Goal: Task Accomplishment & Management: Use online tool/utility

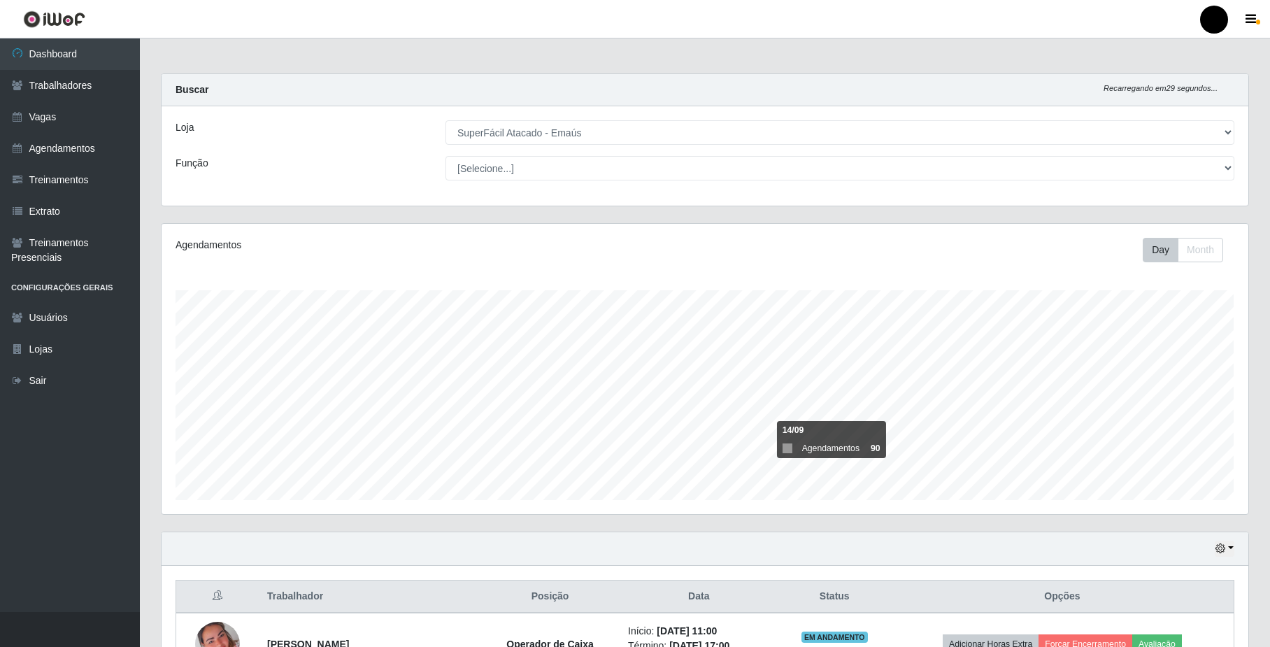
select select "407"
click at [1227, 549] on button "button" at bounding box center [1225, 549] width 20 height 16
click at [1195, 414] on button "Hoje" at bounding box center [1179, 406] width 111 height 29
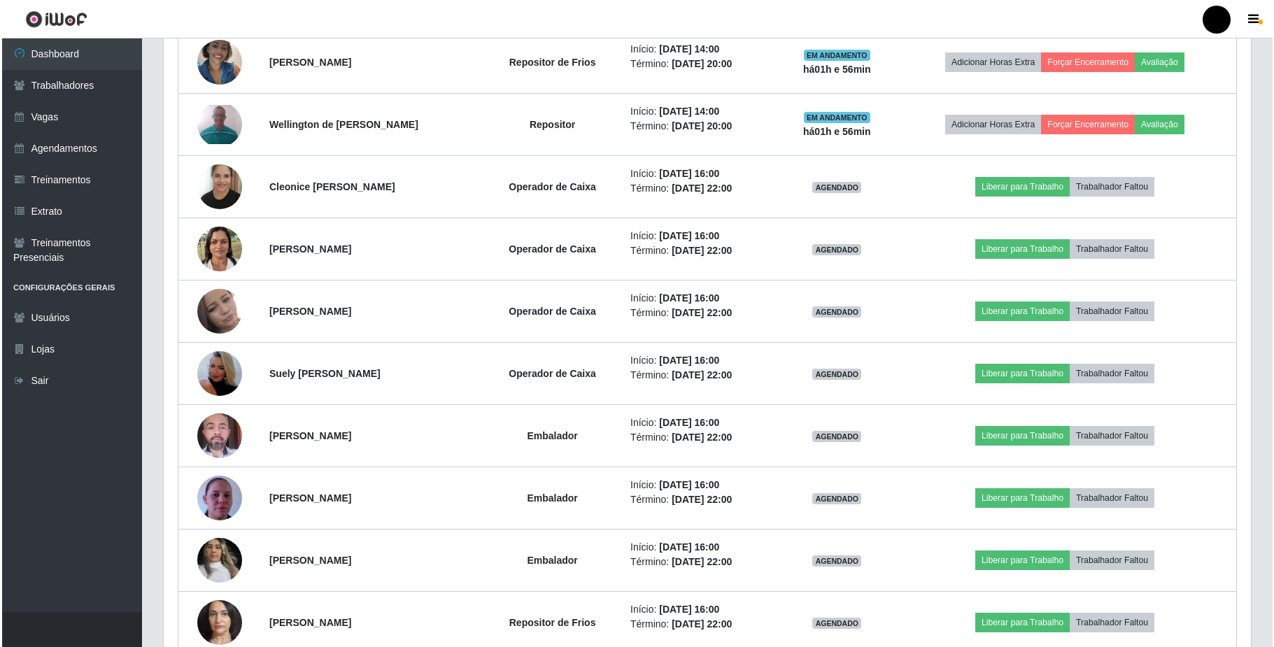
scroll to position [600, 0]
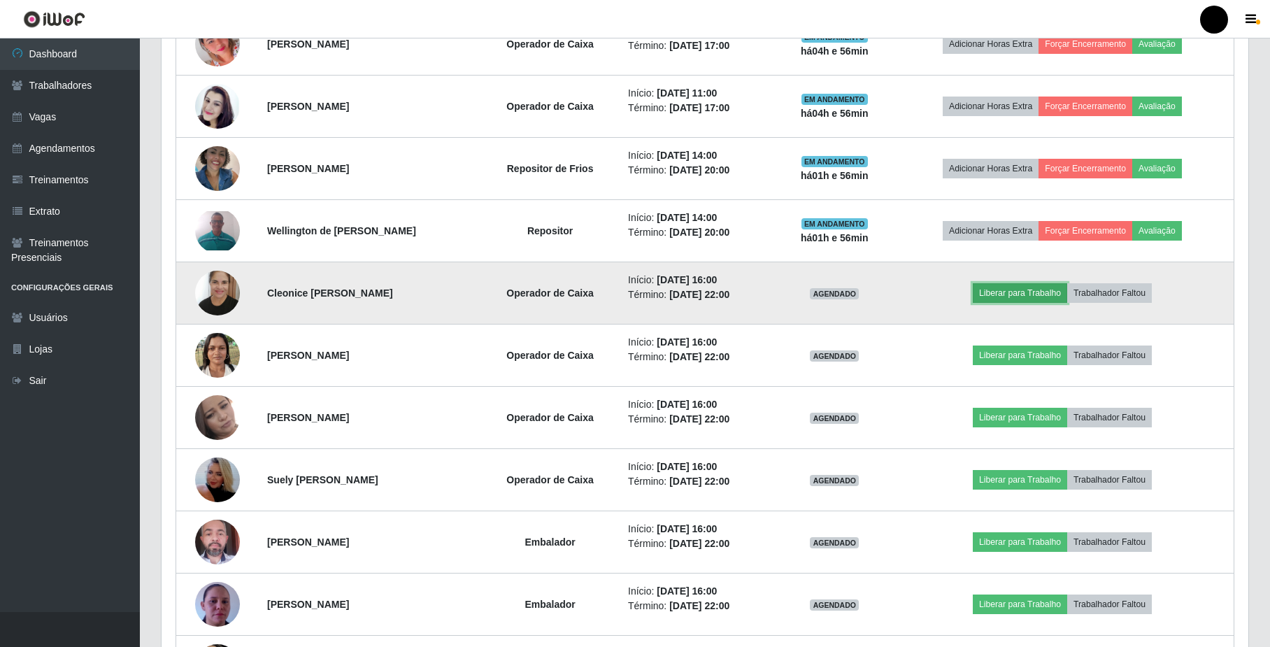
click at [1014, 302] on button "Liberar para Trabalho" at bounding box center [1020, 293] width 94 height 20
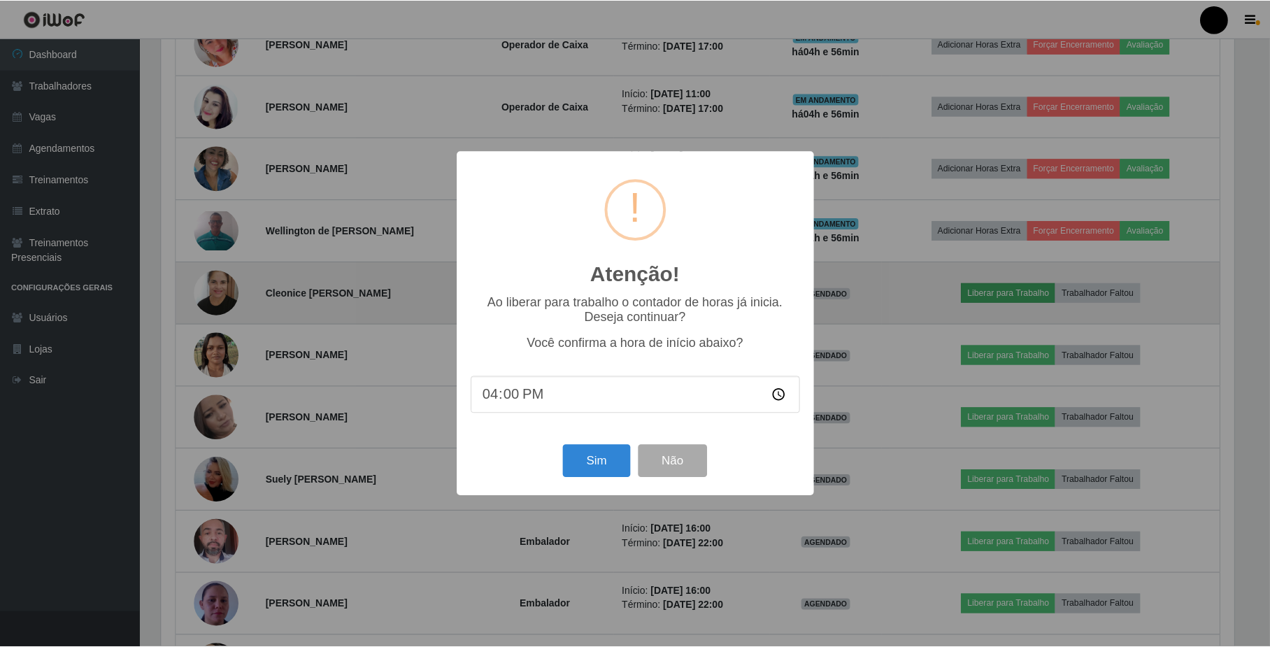
scroll to position [291, 1076]
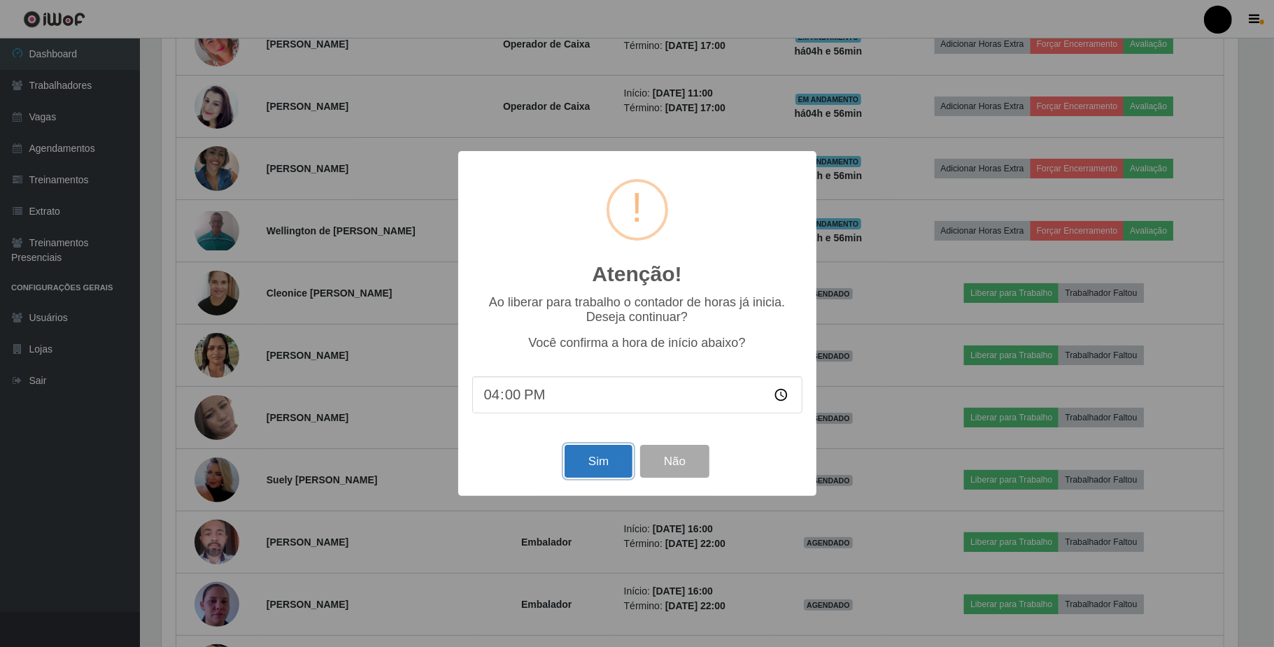
click at [594, 463] on button "Sim" at bounding box center [598, 461] width 68 height 33
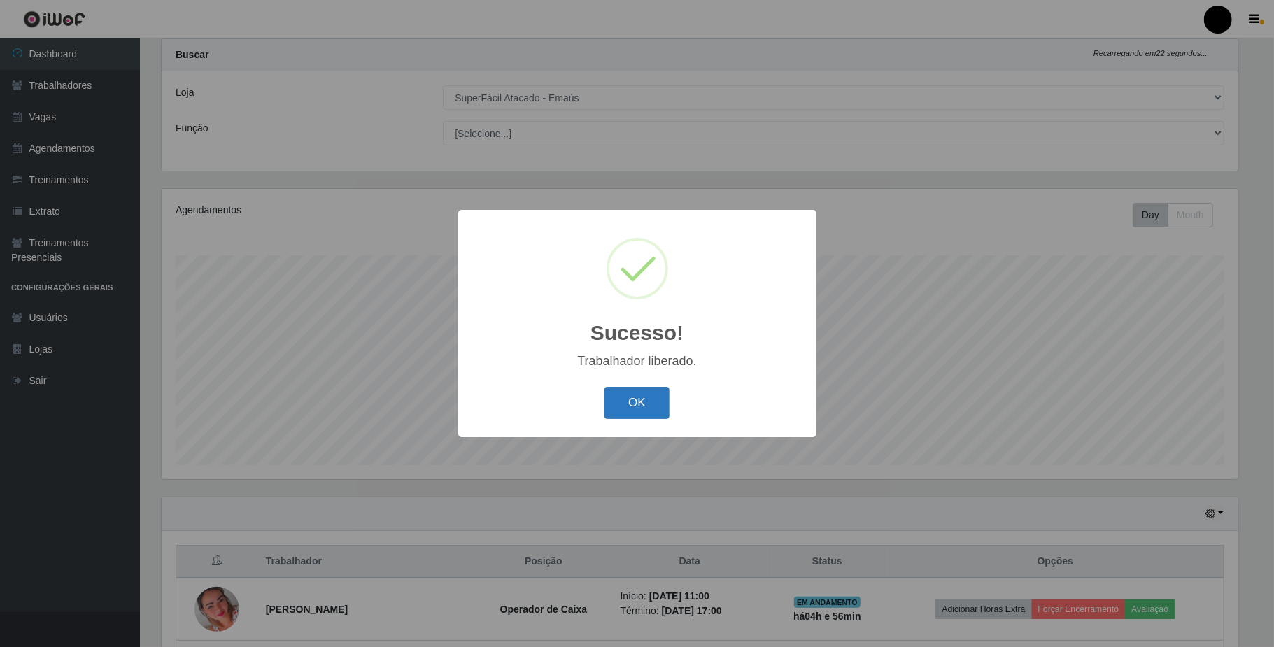
click at [634, 404] on button "OK" at bounding box center [636, 403] width 65 height 33
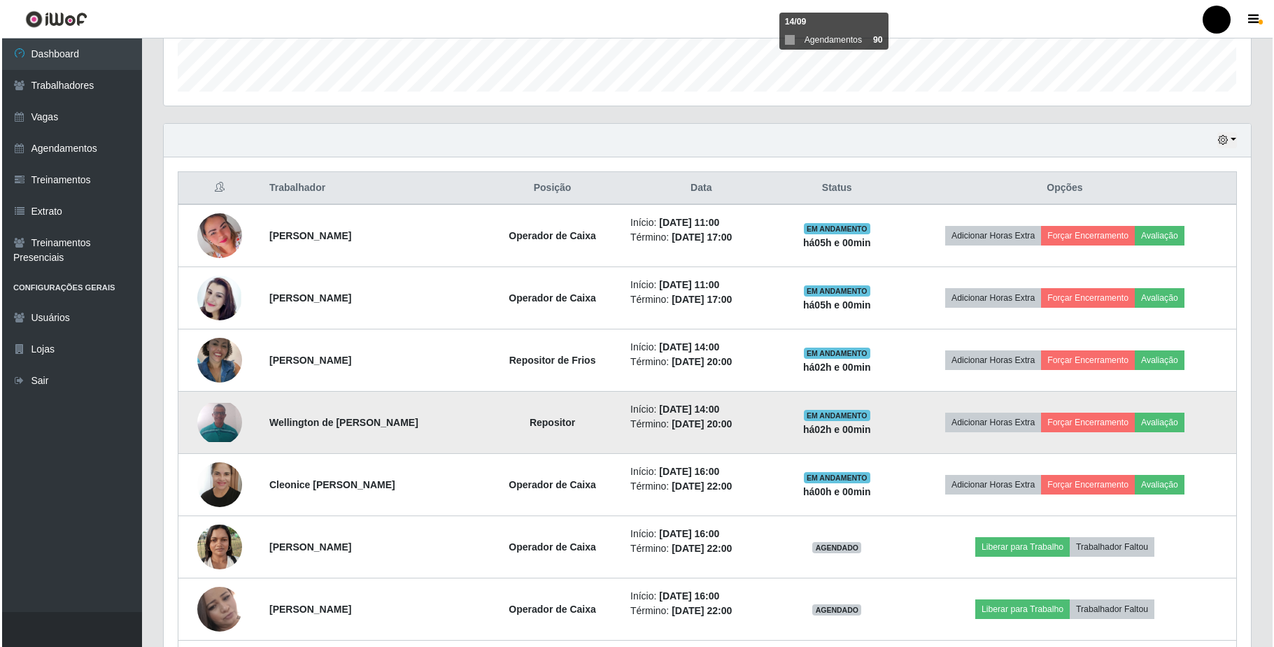
scroll to position [502, 0]
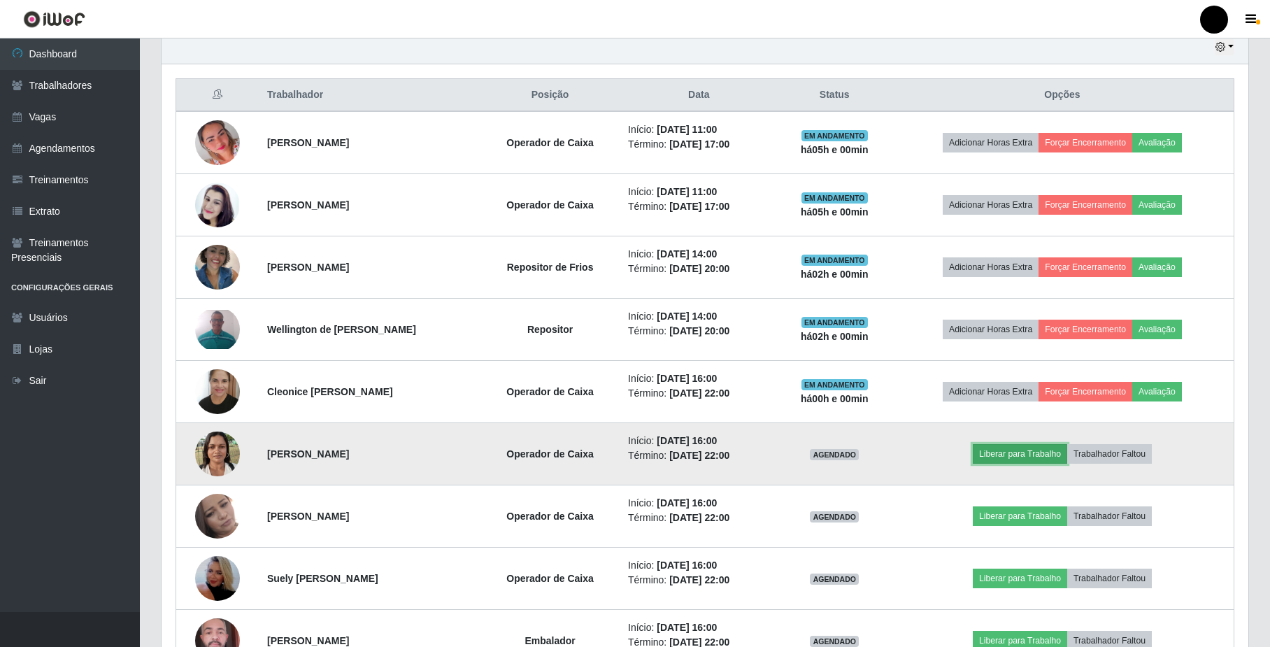
click at [1036, 462] on button "Liberar para Trabalho" at bounding box center [1020, 454] width 94 height 20
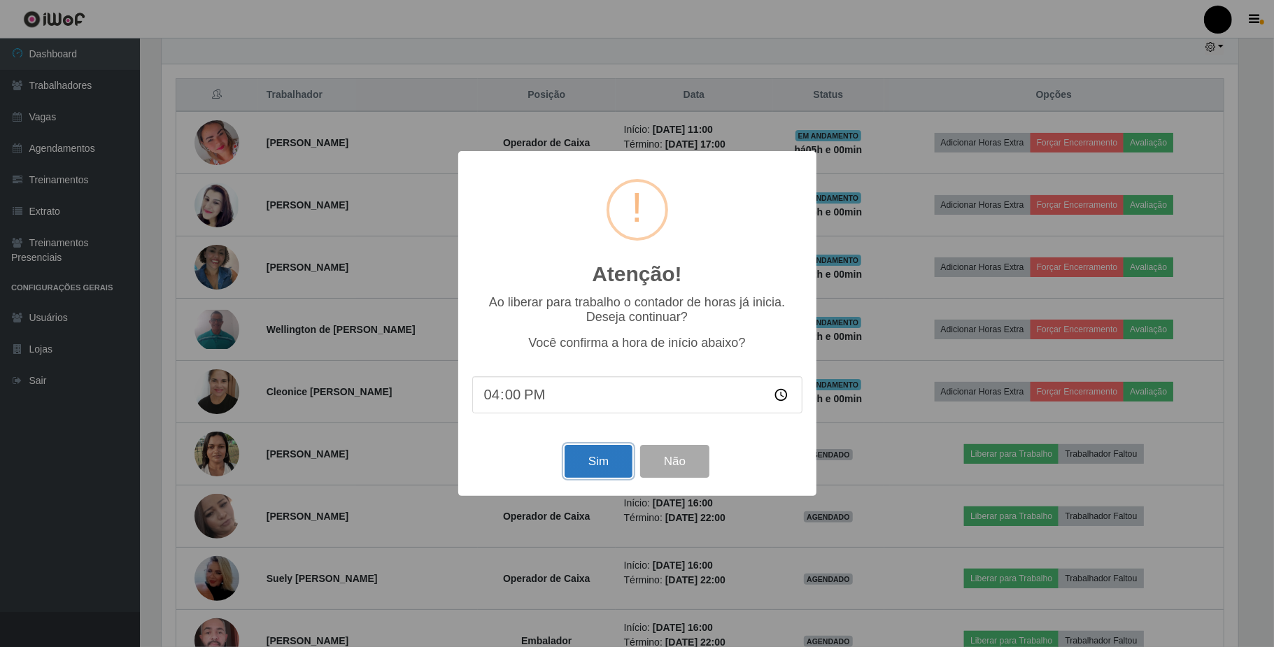
click at [590, 457] on button "Sim" at bounding box center [598, 461] width 68 height 33
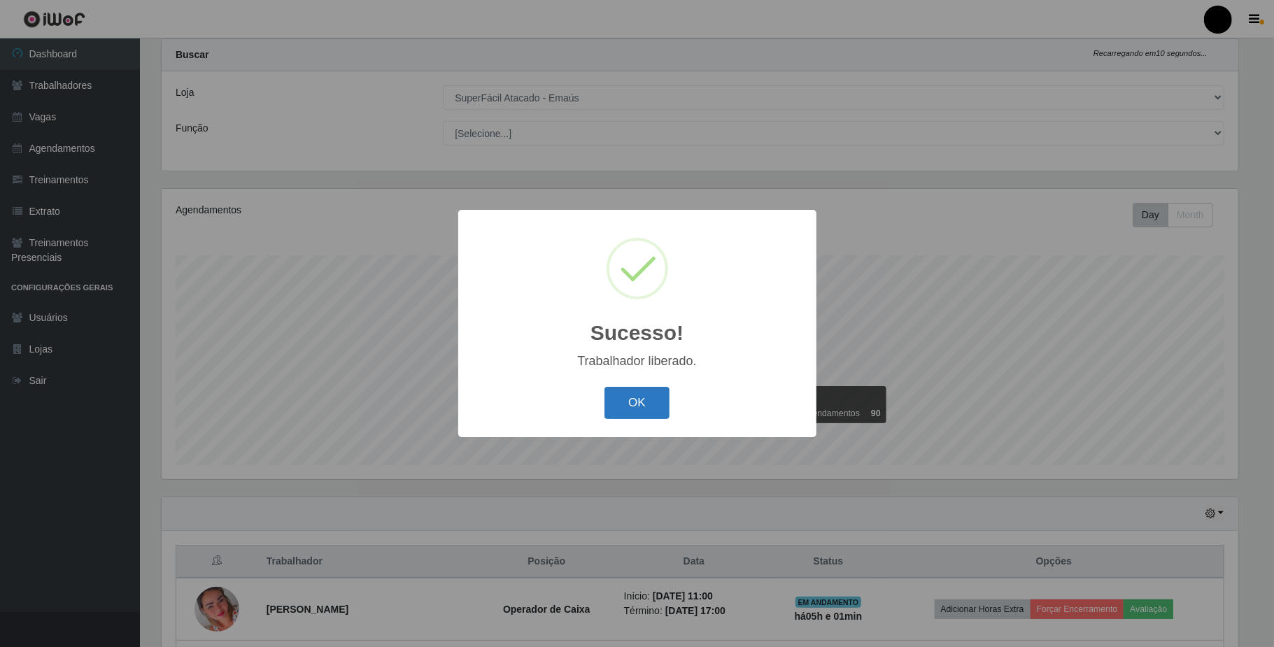
click at [617, 404] on button "OK" at bounding box center [636, 403] width 65 height 33
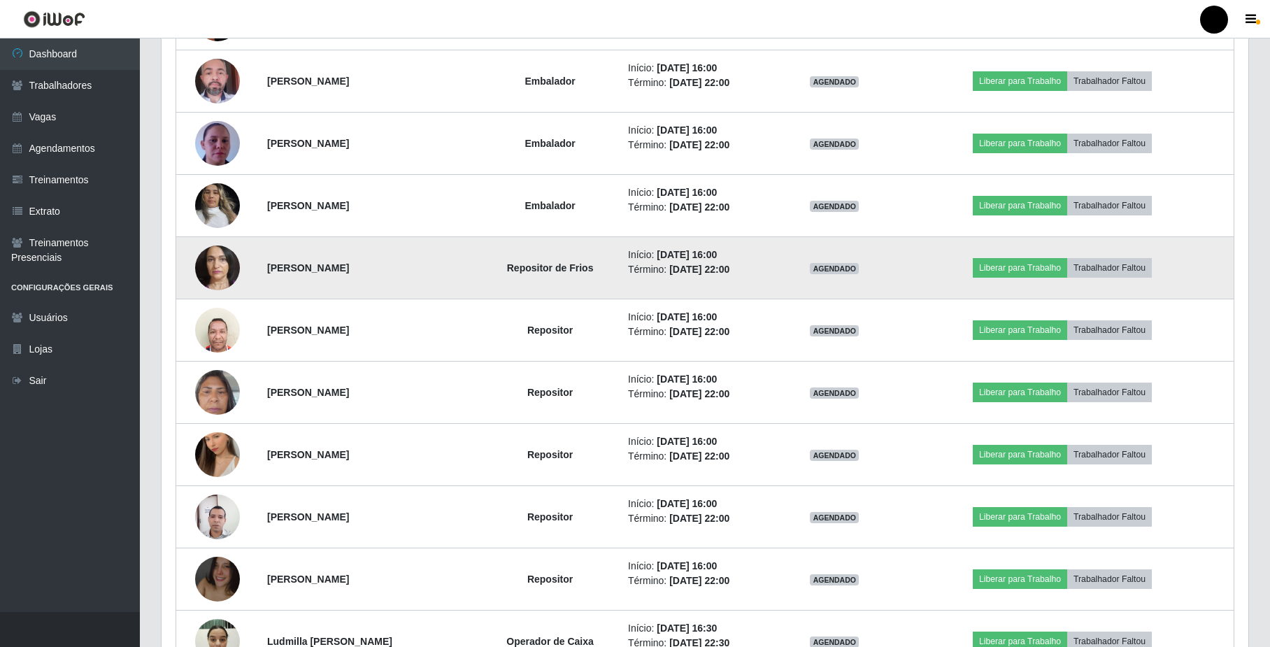
scroll to position [1154, 0]
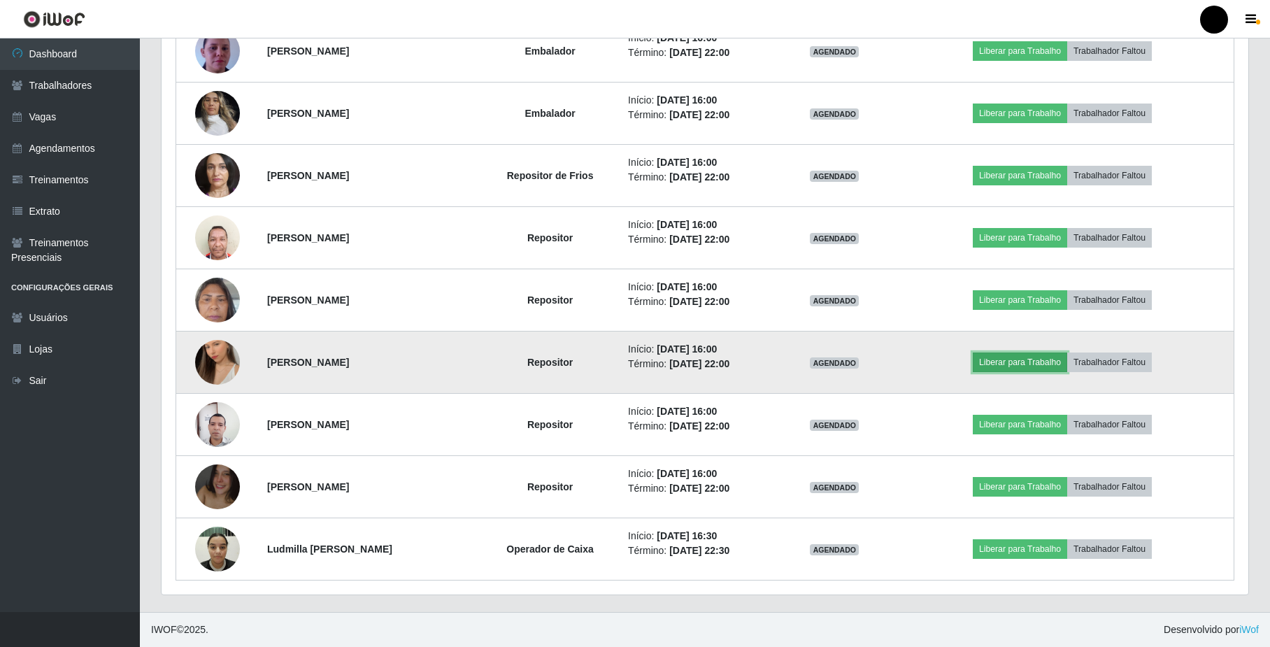
click at [1027, 372] on button "Liberar para Trabalho" at bounding box center [1020, 363] width 94 height 20
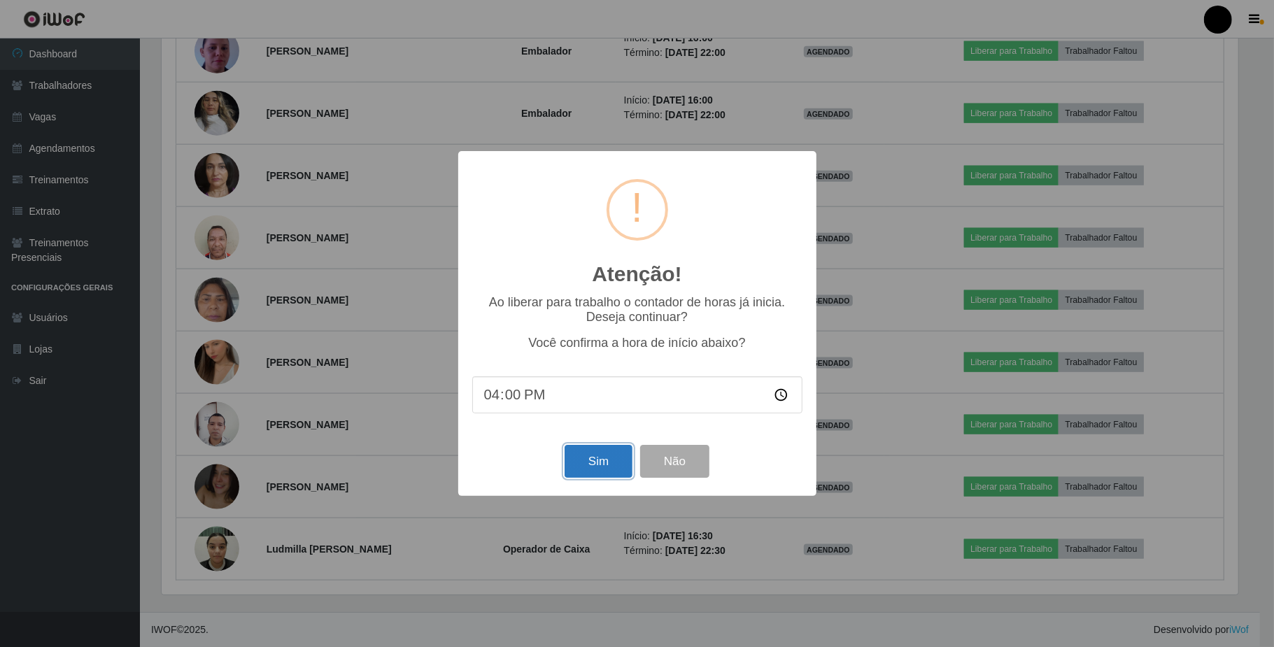
click at [609, 471] on button "Sim" at bounding box center [598, 461] width 68 height 33
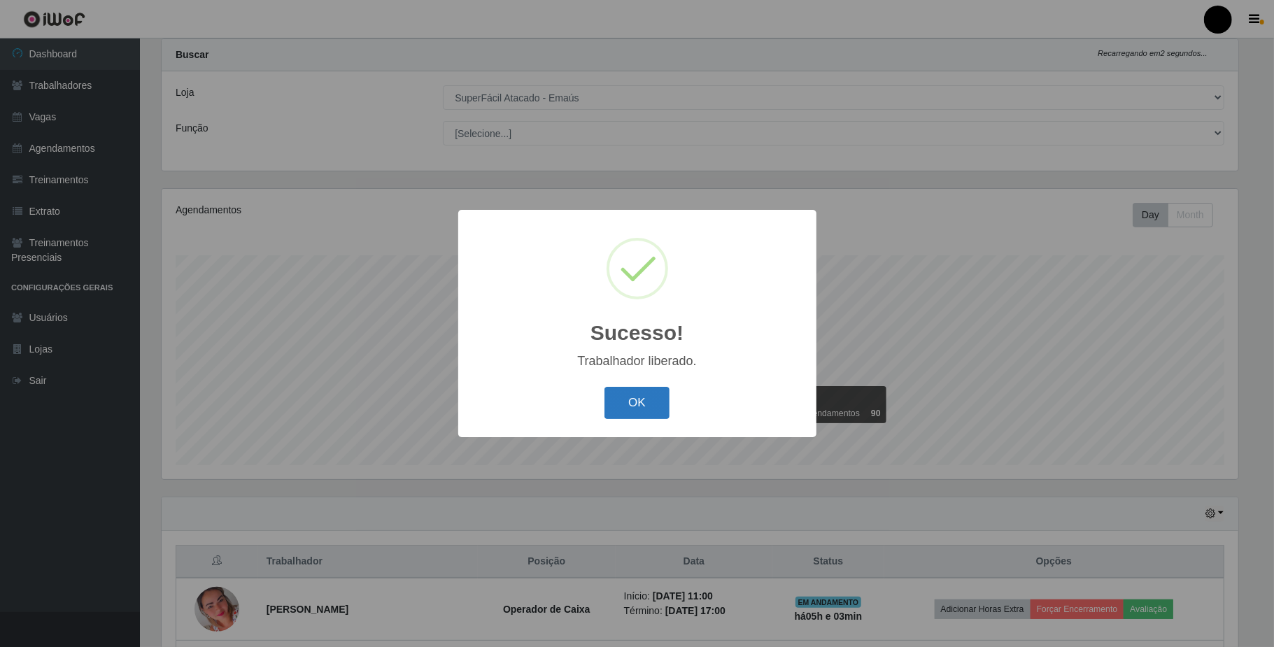
click at [651, 411] on button "OK" at bounding box center [636, 403] width 65 height 33
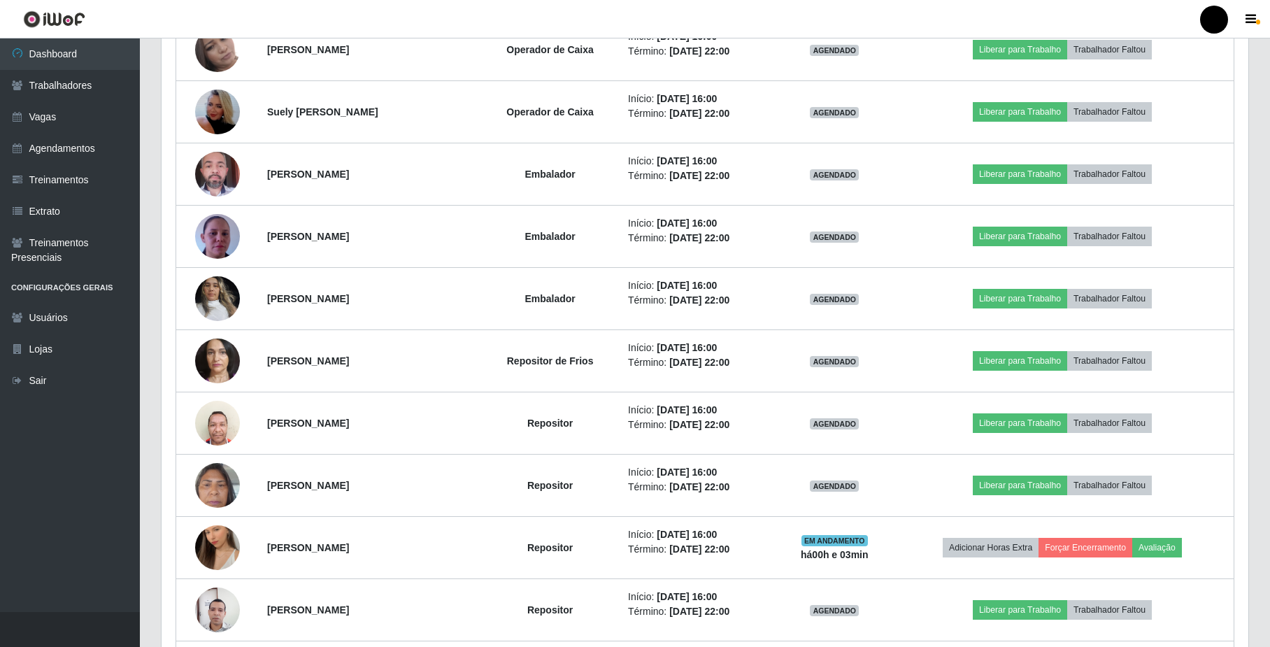
scroll to position [1154, 0]
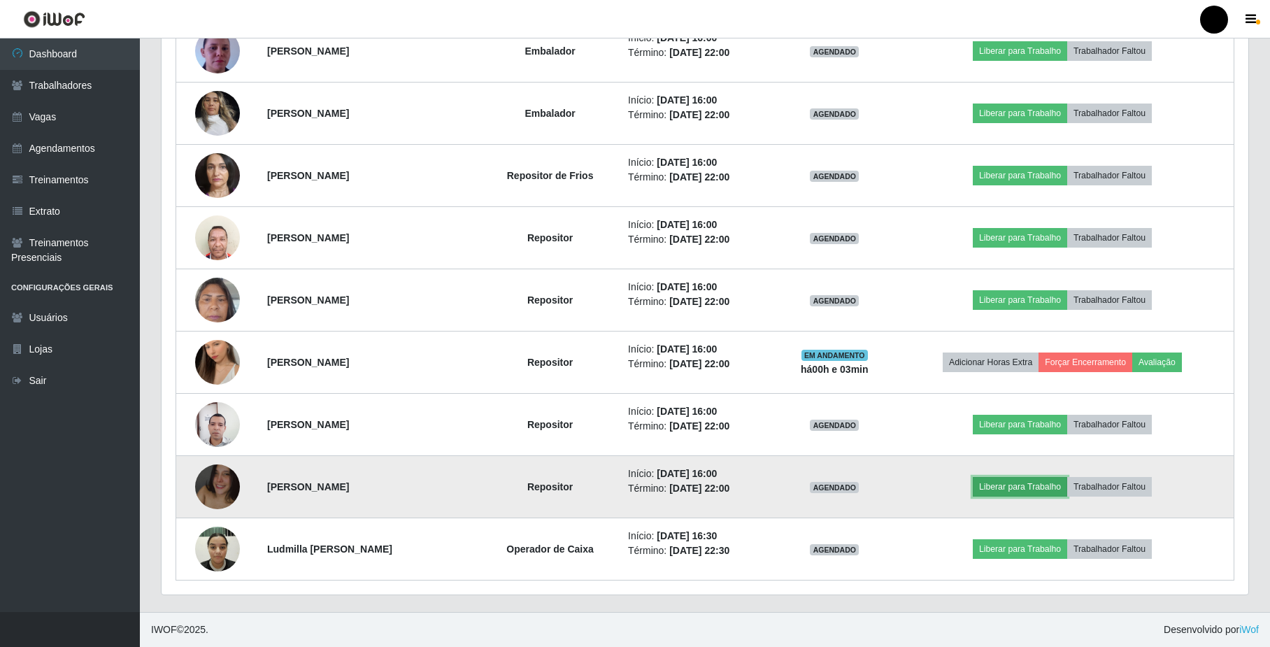
click at [1031, 494] on button "Liberar para Trabalho" at bounding box center [1020, 487] width 94 height 20
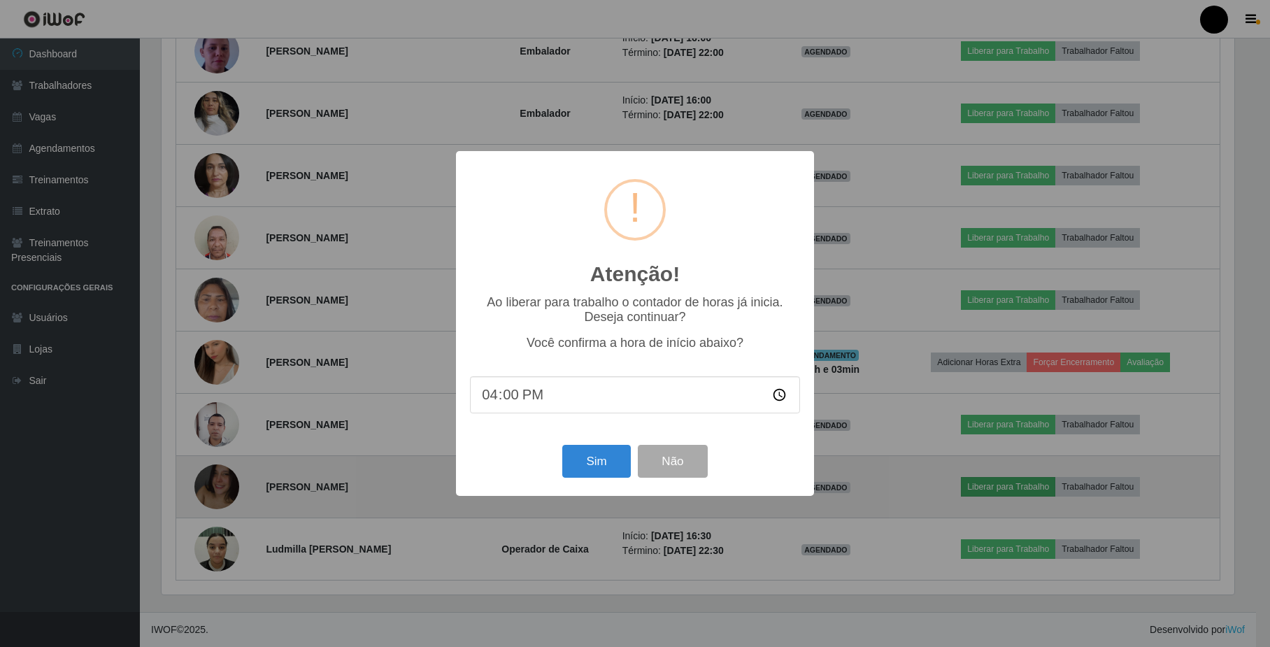
scroll to position [291, 1076]
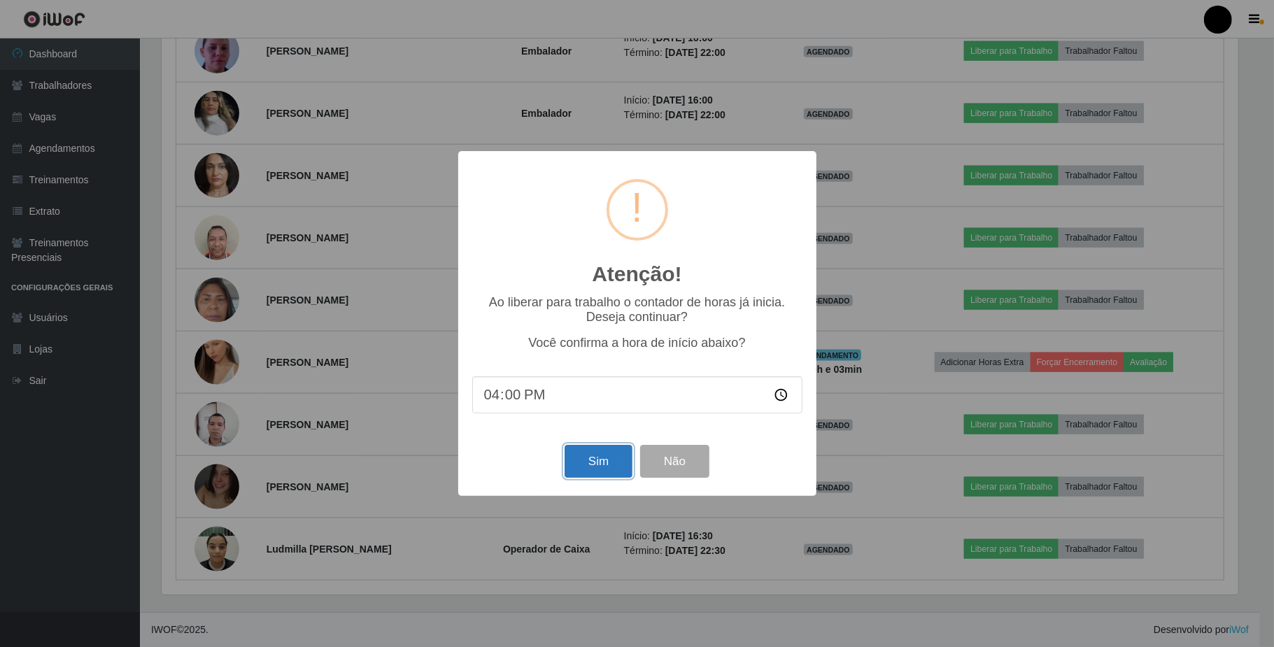
drag, startPoint x: 616, startPoint y: 462, endPoint x: 625, endPoint y: 460, distance: 10.2
click at [619, 462] on button "Sim" at bounding box center [598, 461] width 68 height 33
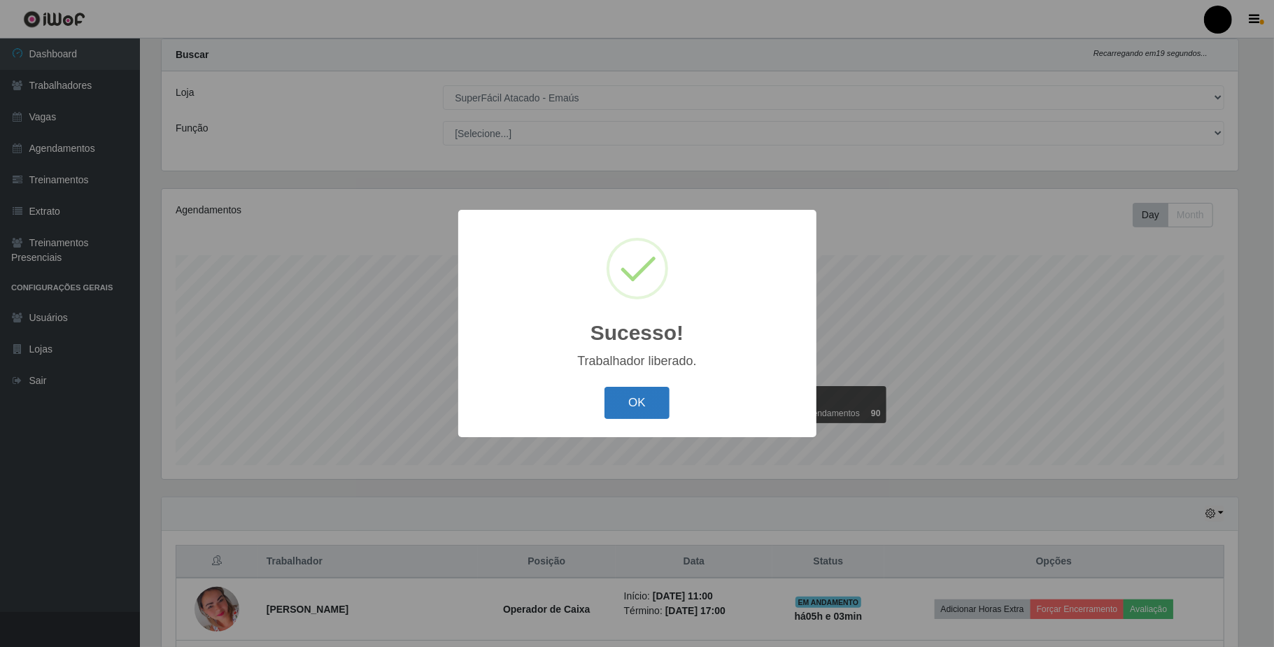
click at [638, 392] on button "OK" at bounding box center [636, 403] width 65 height 33
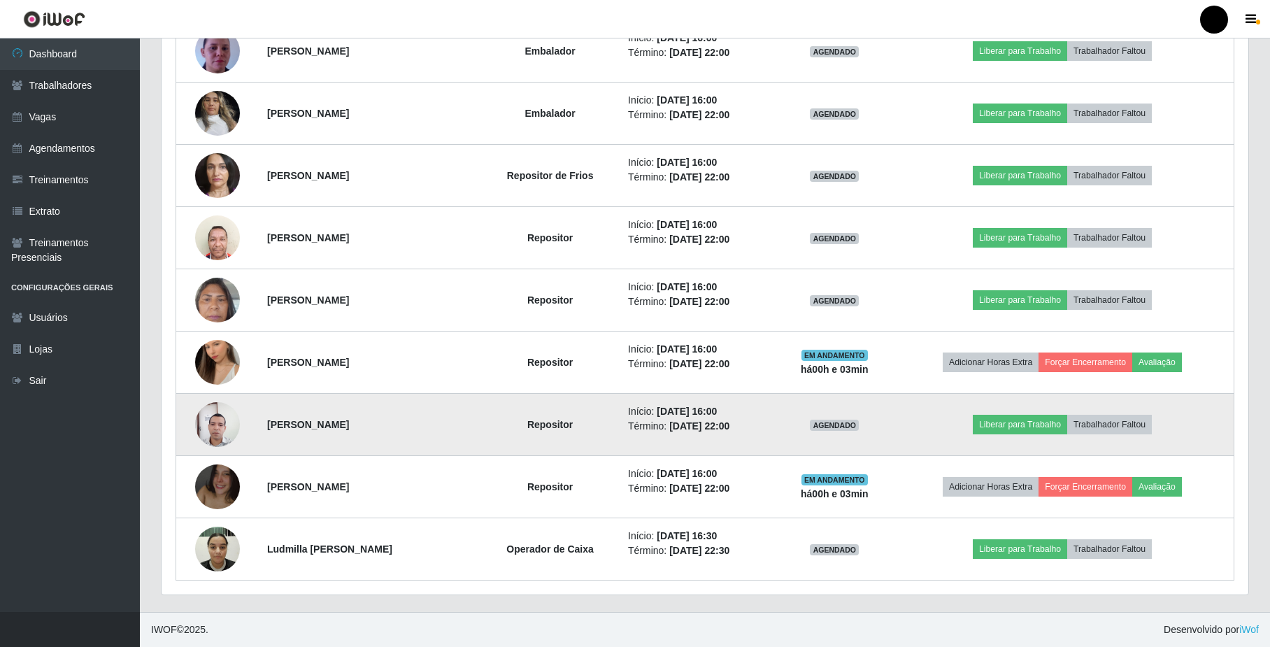
scroll to position [1061, 0]
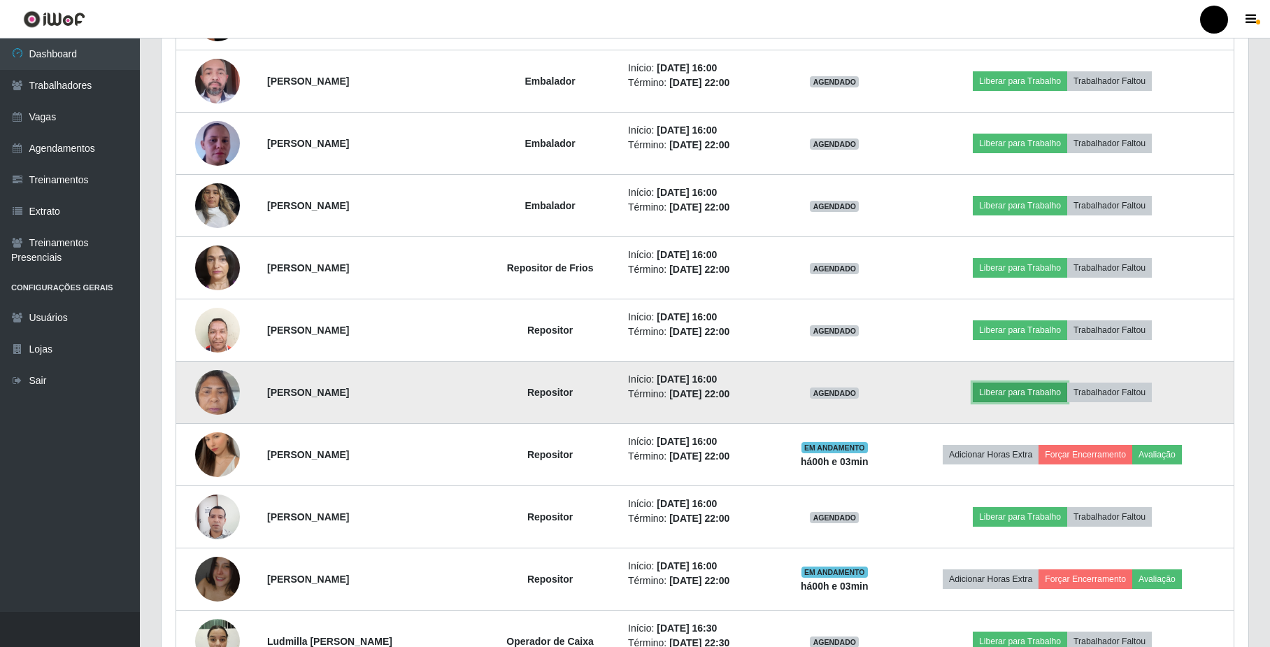
click at [1011, 395] on button "Liberar para Trabalho" at bounding box center [1020, 393] width 94 height 20
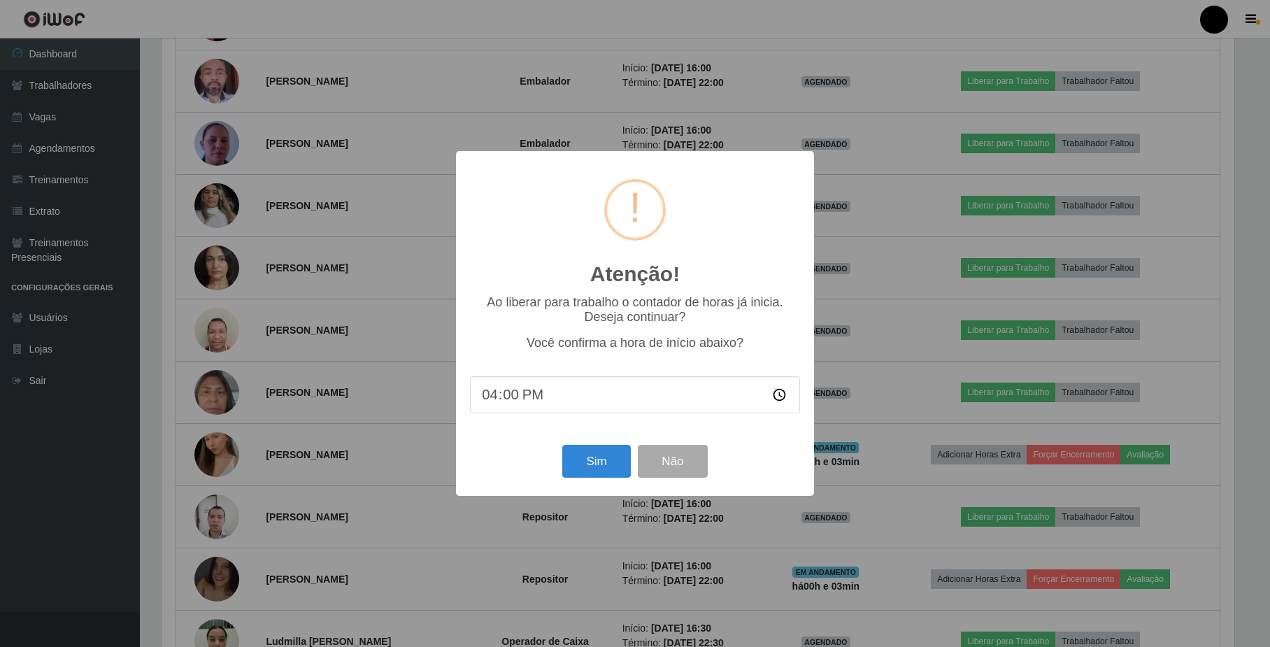
scroll to position [291, 1076]
click at [581, 454] on button "Sim" at bounding box center [598, 461] width 68 height 33
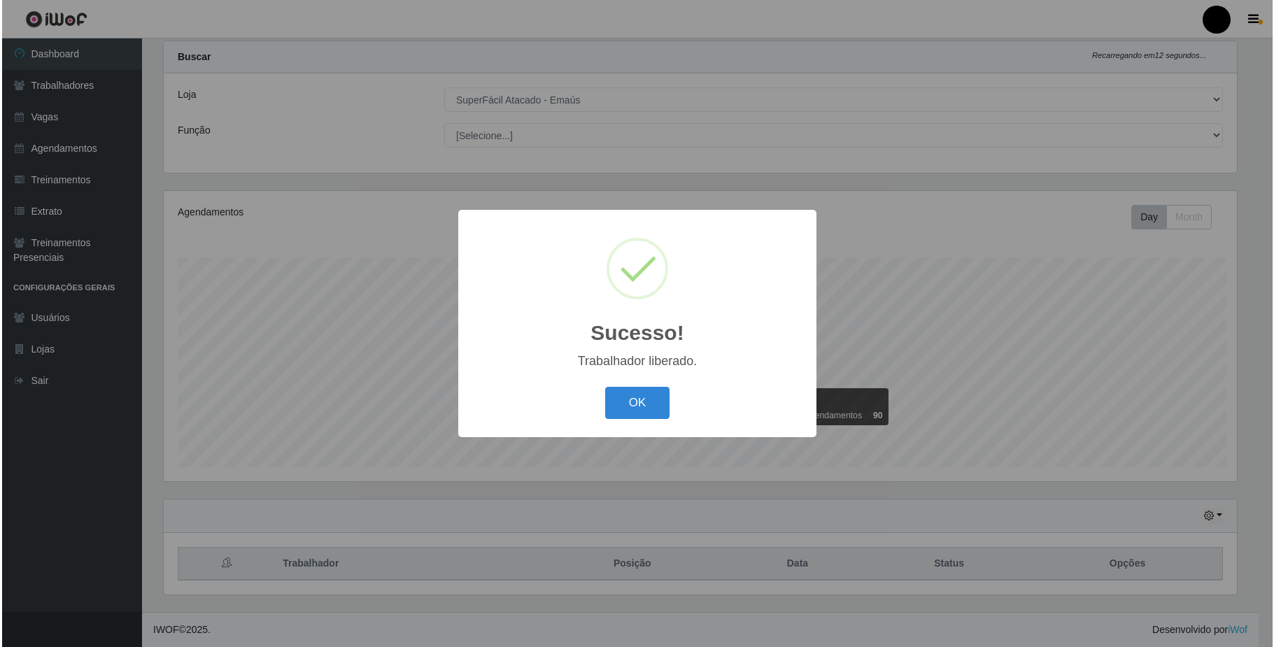
scroll to position [0, 0]
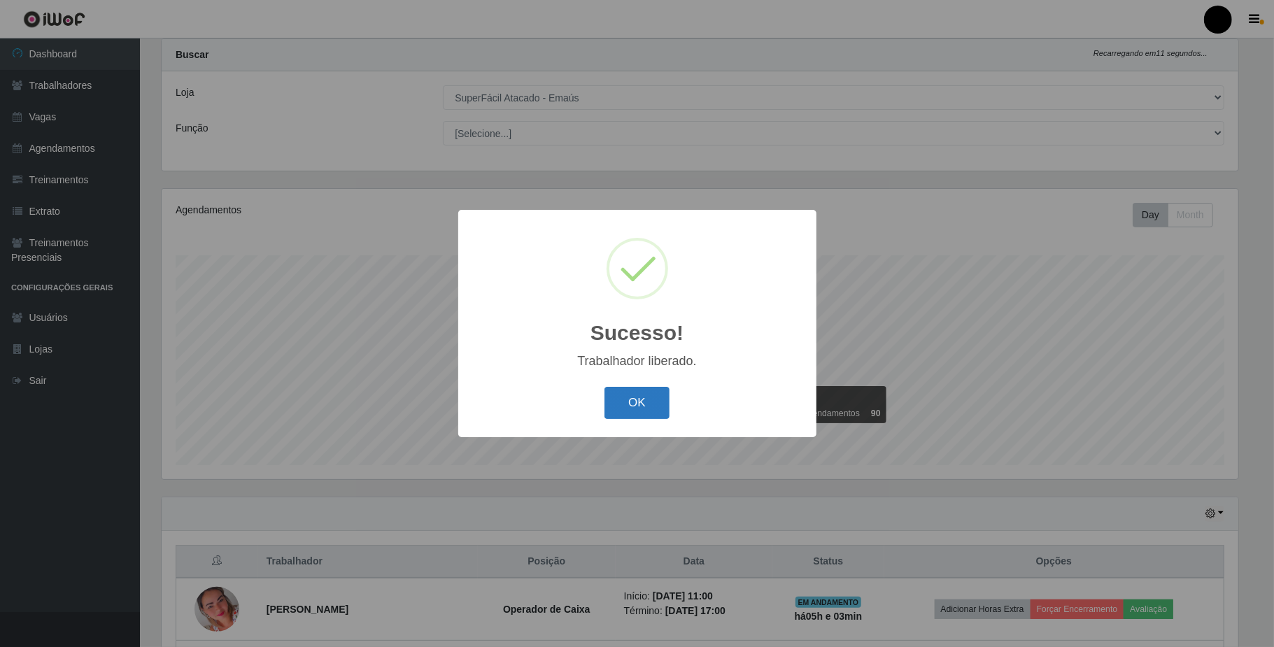
click at [627, 395] on button "OK" at bounding box center [636, 403] width 65 height 33
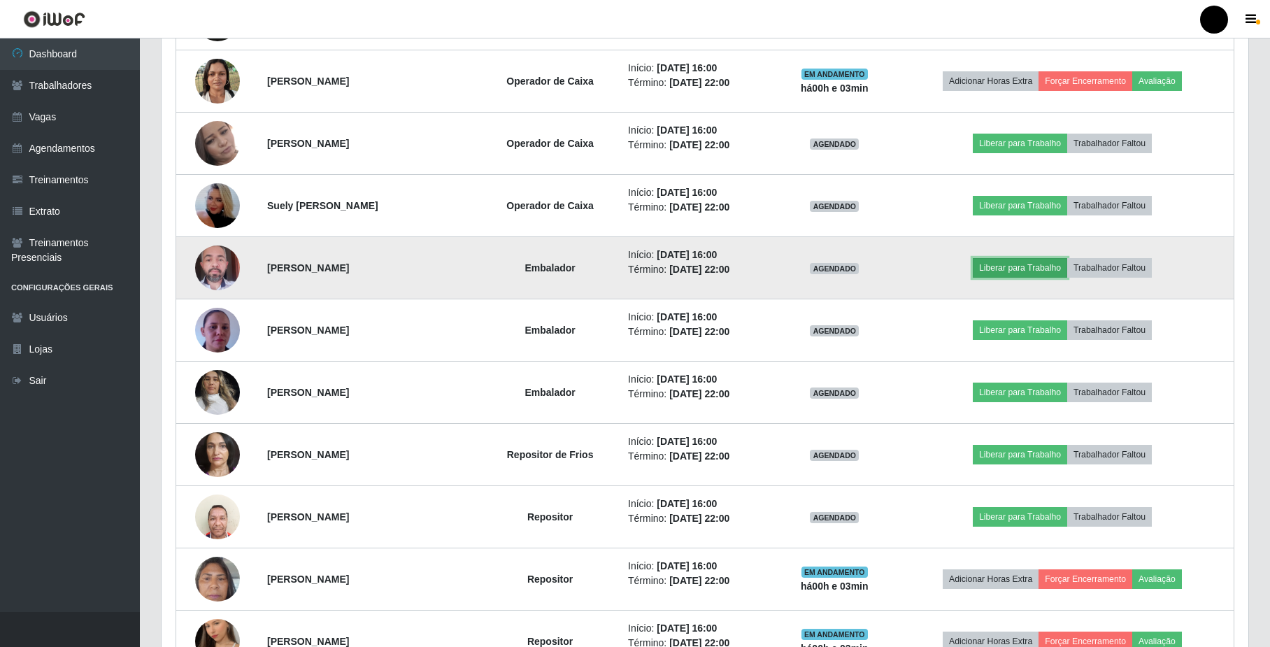
click at [1023, 273] on button "Liberar para Trabalho" at bounding box center [1020, 268] width 94 height 20
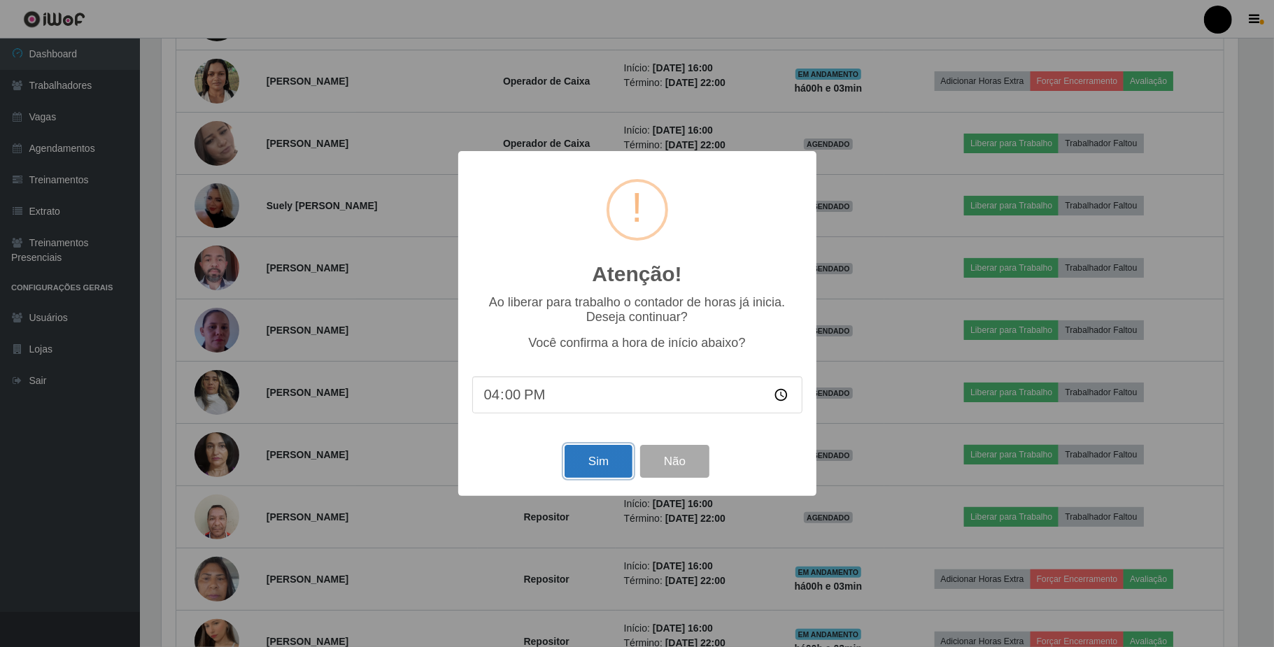
click at [603, 465] on button "Sim" at bounding box center [598, 461] width 68 height 33
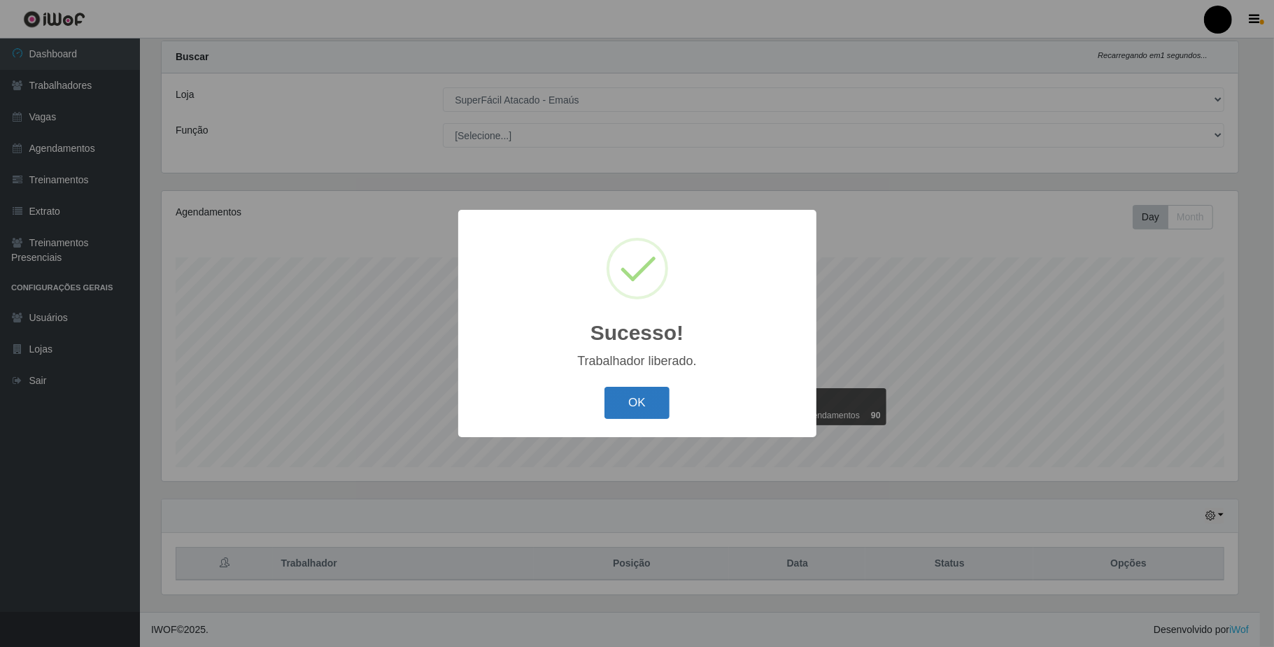
click at [616, 410] on button "OK" at bounding box center [636, 403] width 65 height 33
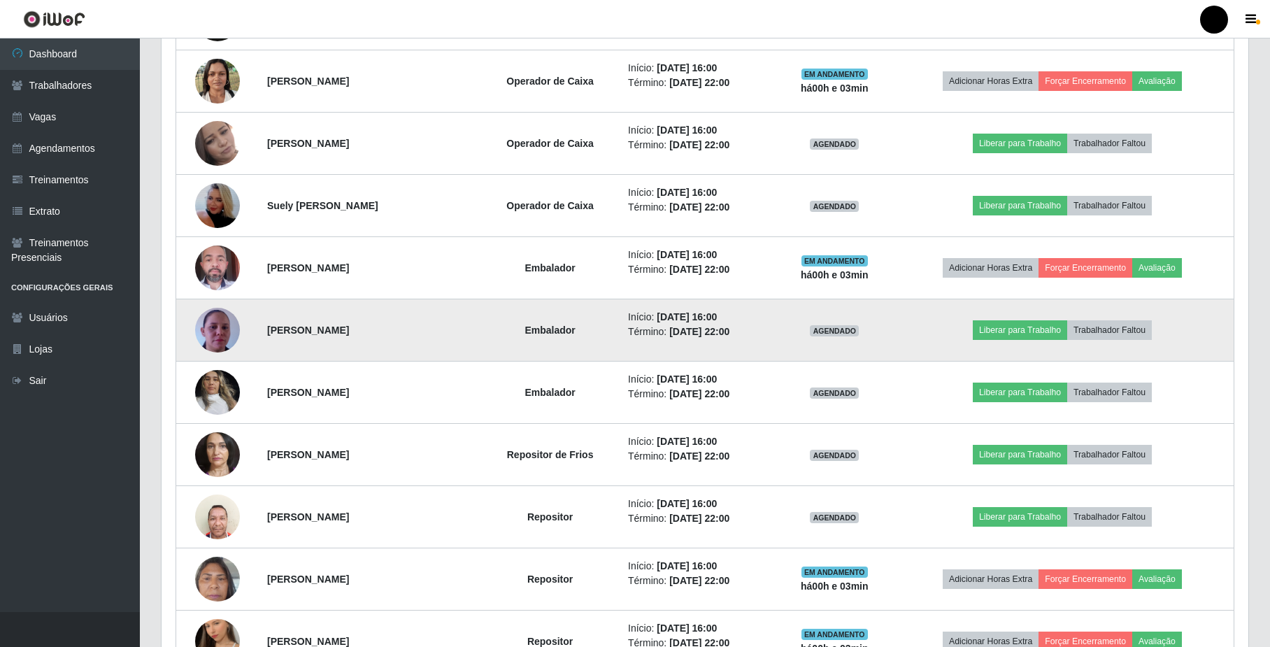
click at [1070, 347] on td "Liberar para Trabalho Trabalhador Faltou" at bounding box center [1062, 330] width 343 height 62
click at [1065, 336] on button "Liberar para Trabalho" at bounding box center [1020, 330] width 94 height 20
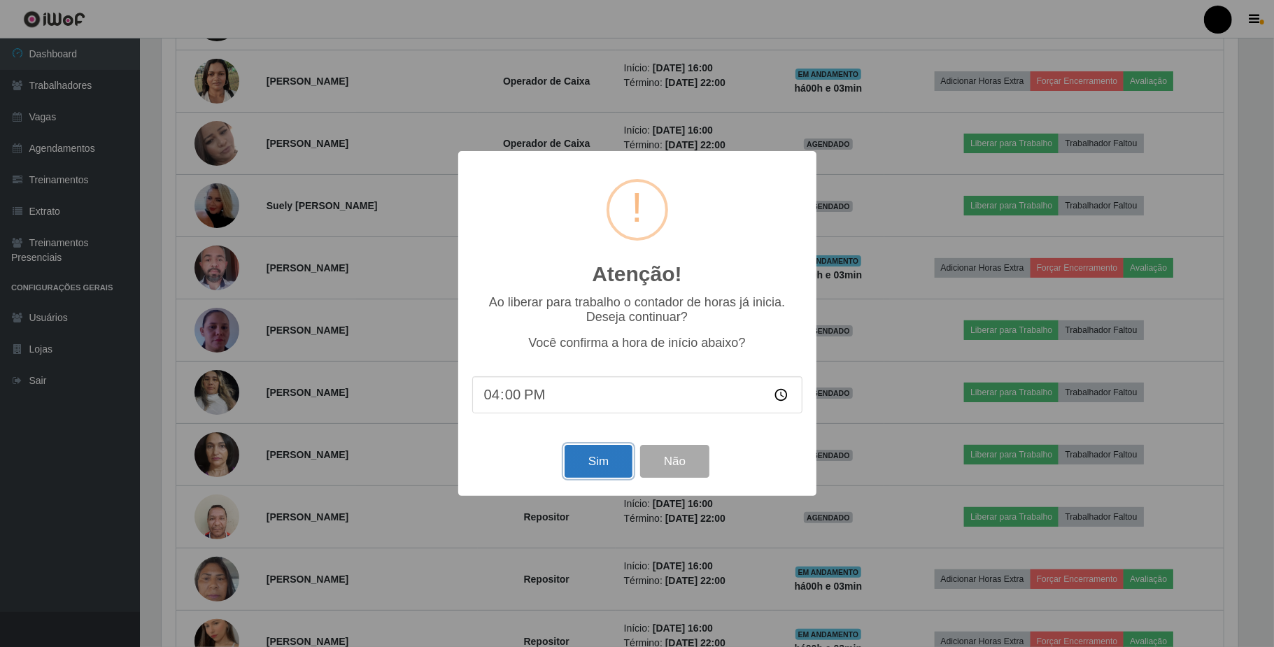
drag, startPoint x: 599, startPoint y: 468, endPoint x: 604, endPoint y: 462, distance: 7.4
click at [602, 467] on button "Sim" at bounding box center [598, 461] width 68 height 33
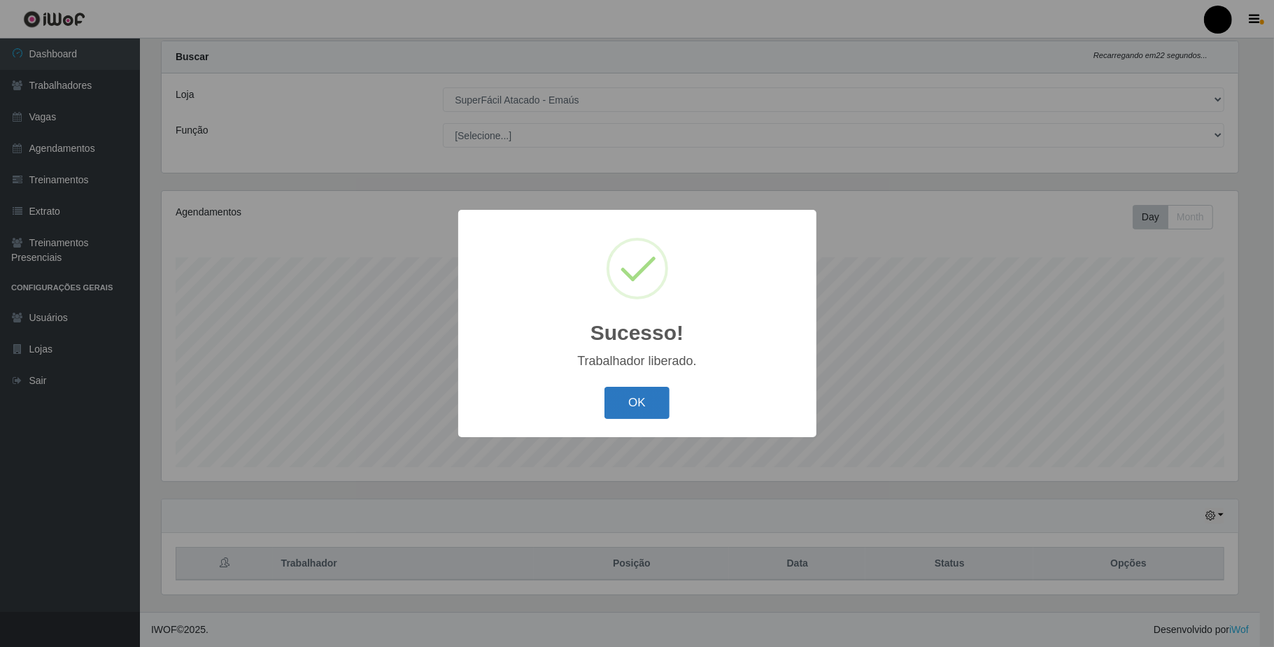
click at [647, 400] on button "OK" at bounding box center [636, 403] width 65 height 33
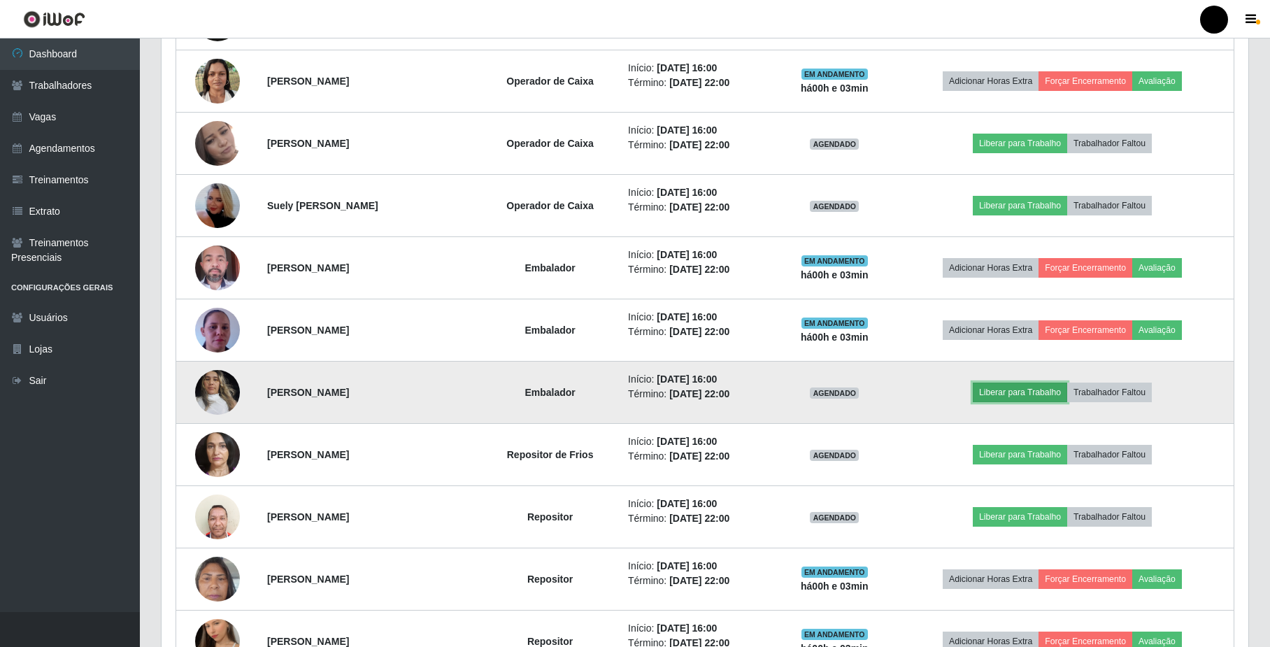
click at [1000, 390] on button "Liberar para Trabalho" at bounding box center [1020, 393] width 94 height 20
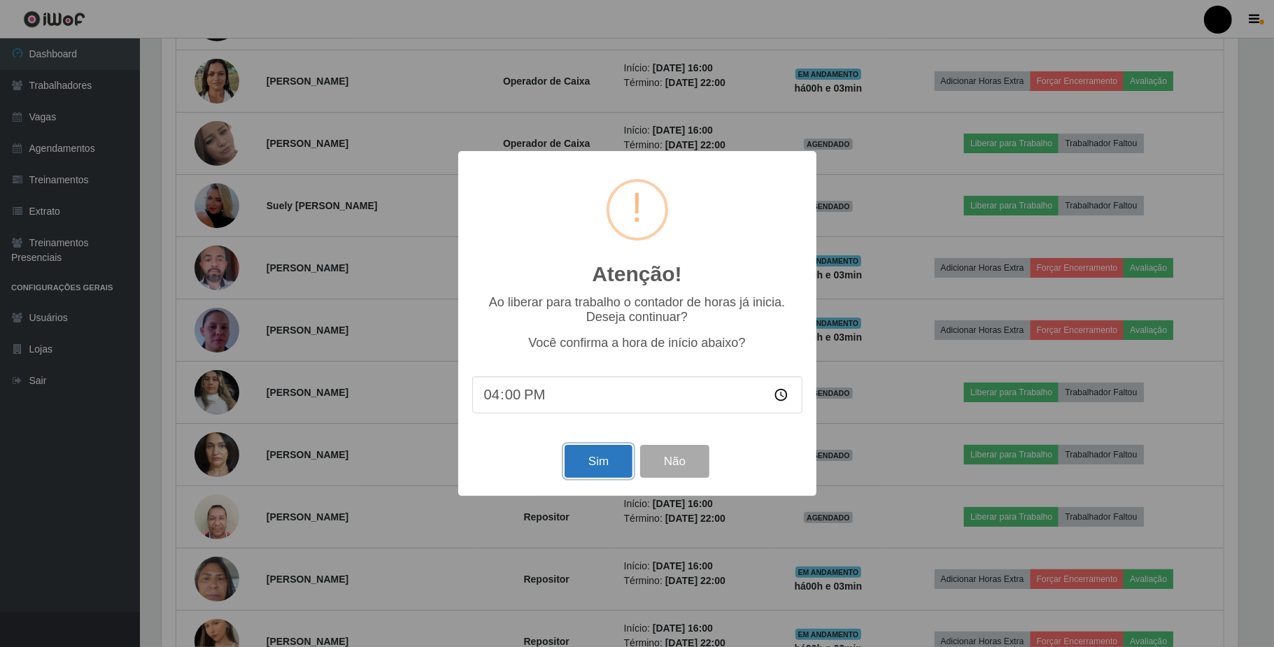
click at [594, 457] on button "Sim" at bounding box center [598, 461] width 68 height 33
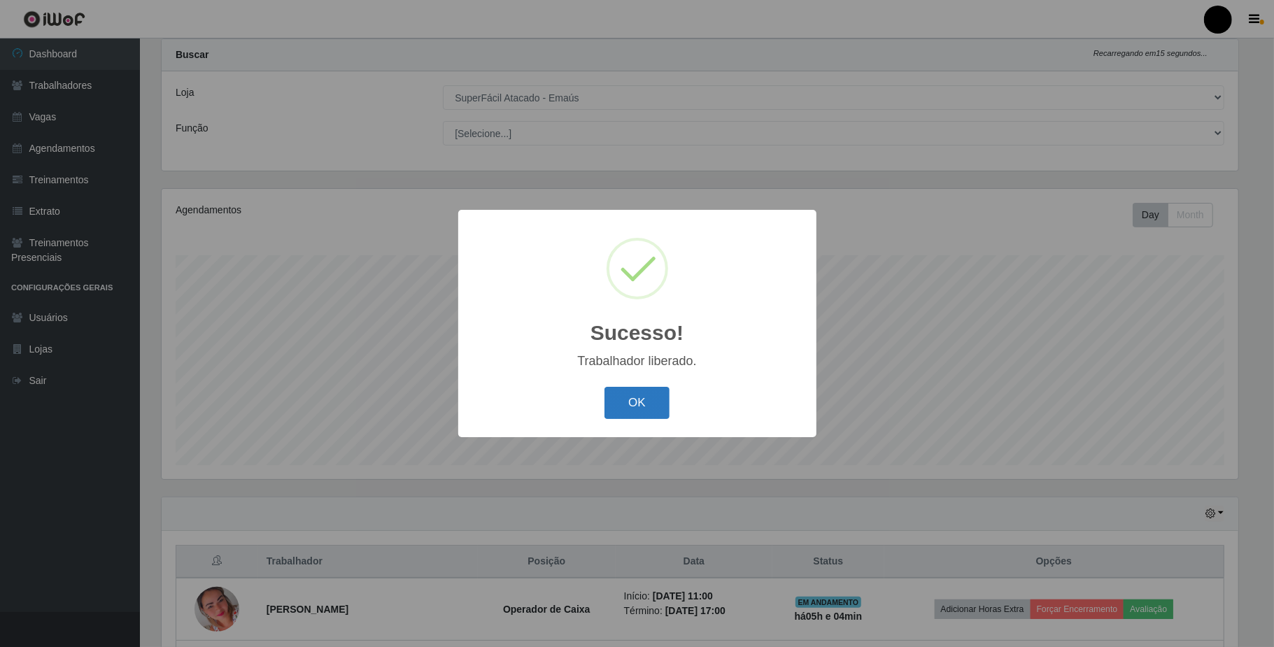
click at [653, 409] on button "OK" at bounding box center [636, 403] width 65 height 33
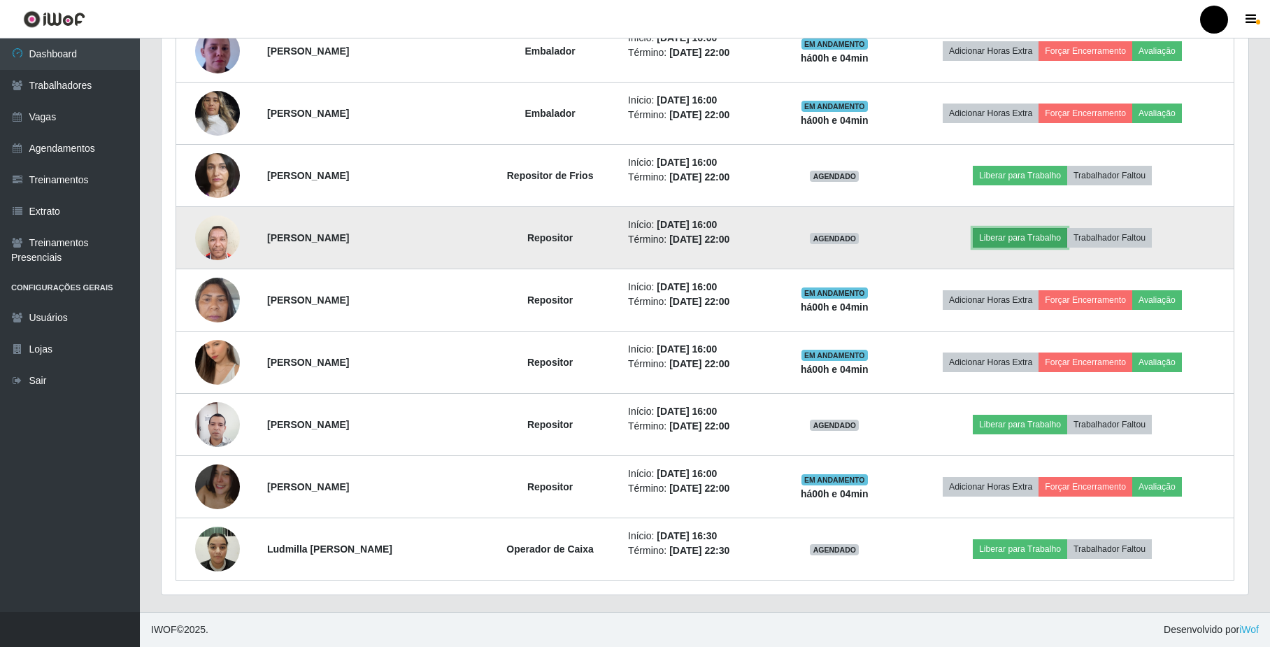
click at [1067, 248] on button "Liberar para Trabalho" at bounding box center [1020, 238] width 94 height 20
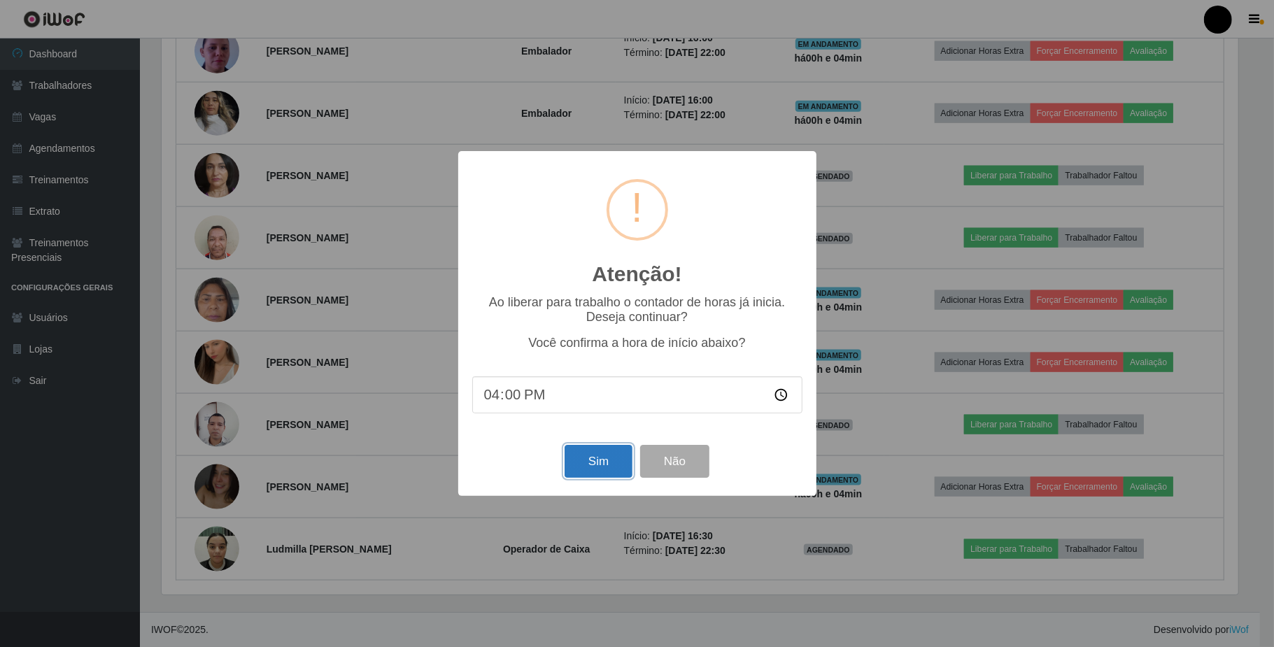
click at [599, 464] on button "Sim" at bounding box center [598, 461] width 68 height 33
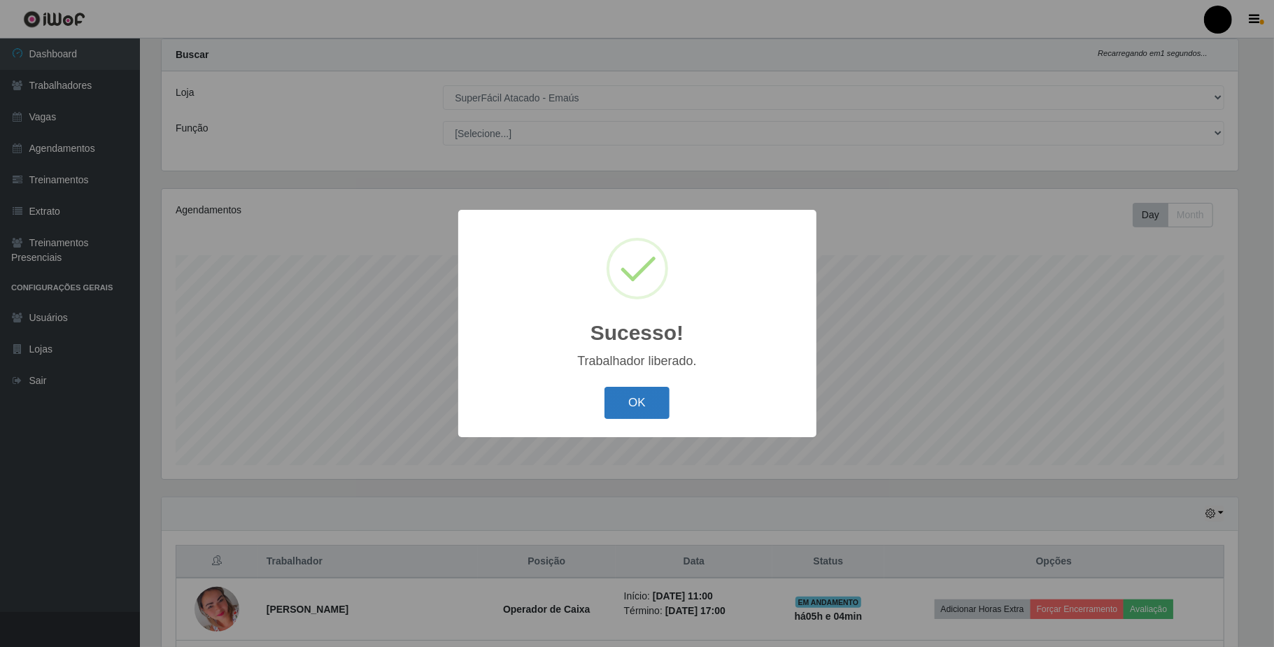
click at [618, 410] on button "OK" at bounding box center [636, 403] width 65 height 33
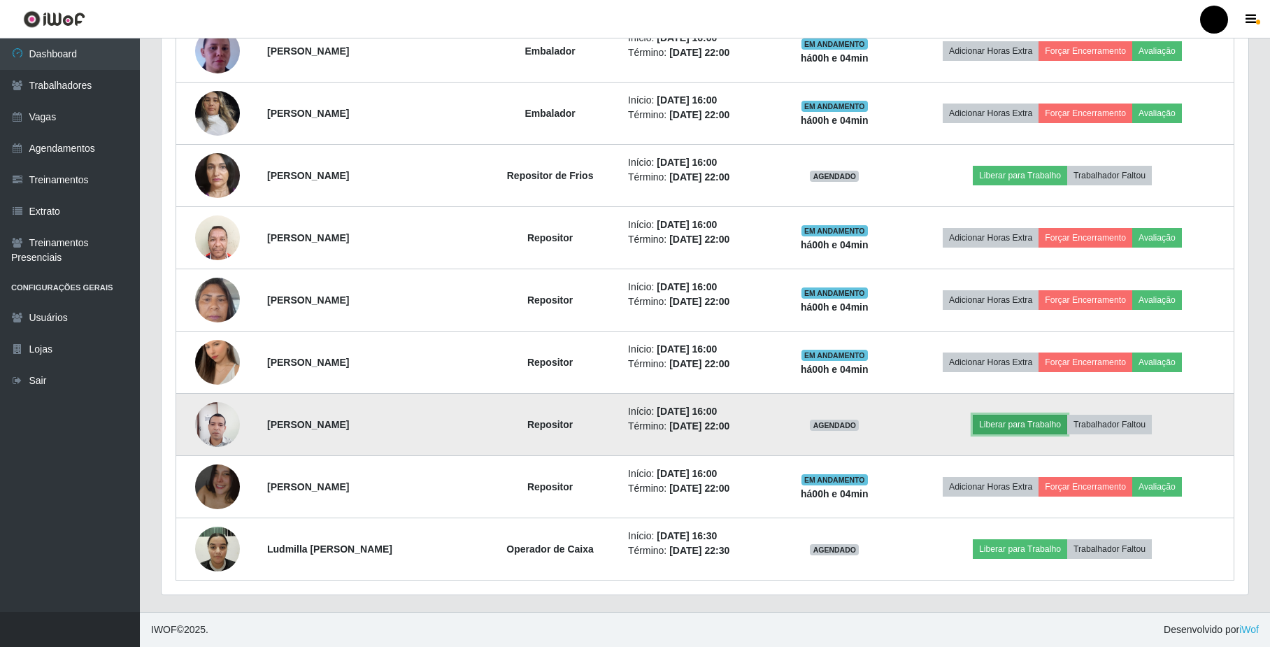
click at [1020, 434] on button "Liberar para Trabalho" at bounding box center [1020, 425] width 94 height 20
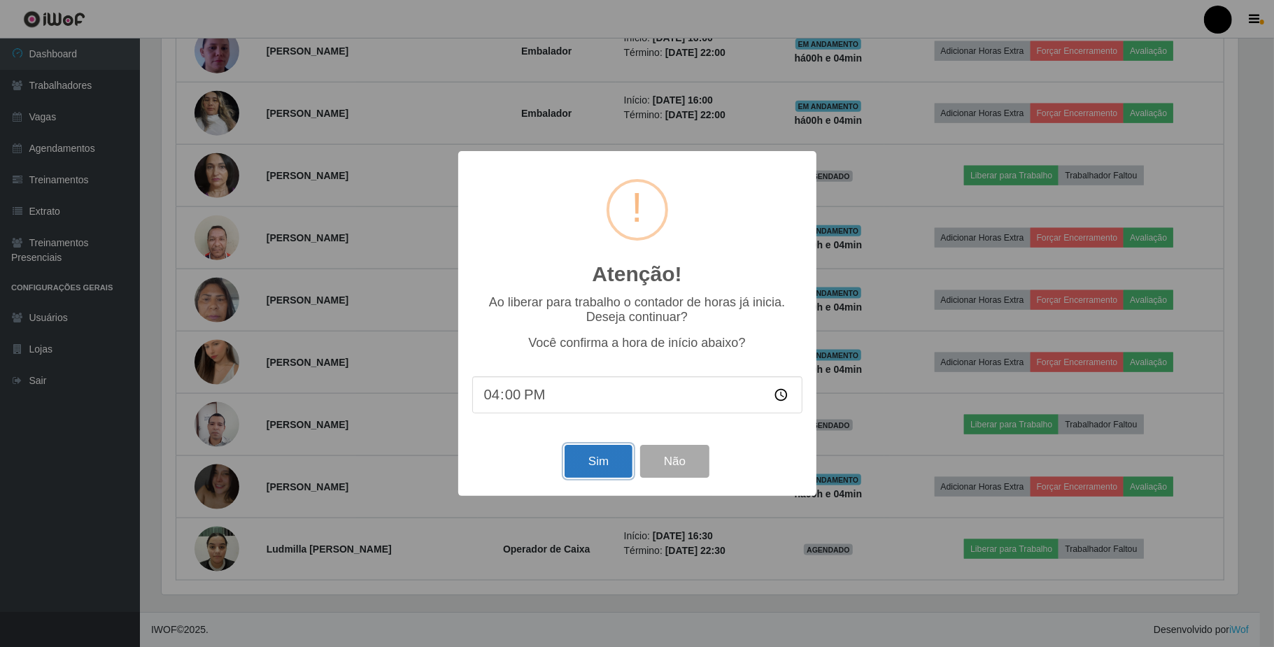
click at [589, 460] on button "Sim" at bounding box center [598, 461] width 68 height 33
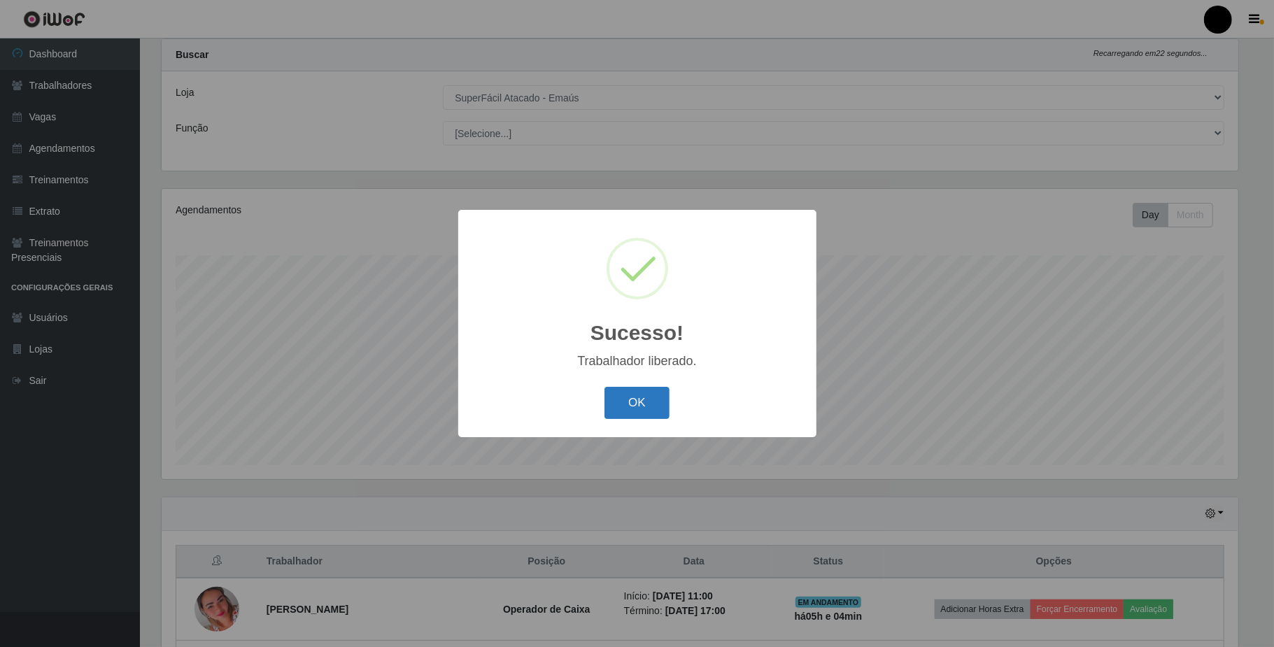
click at [639, 413] on button "OK" at bounding box center [636, 403] width 65 height 33
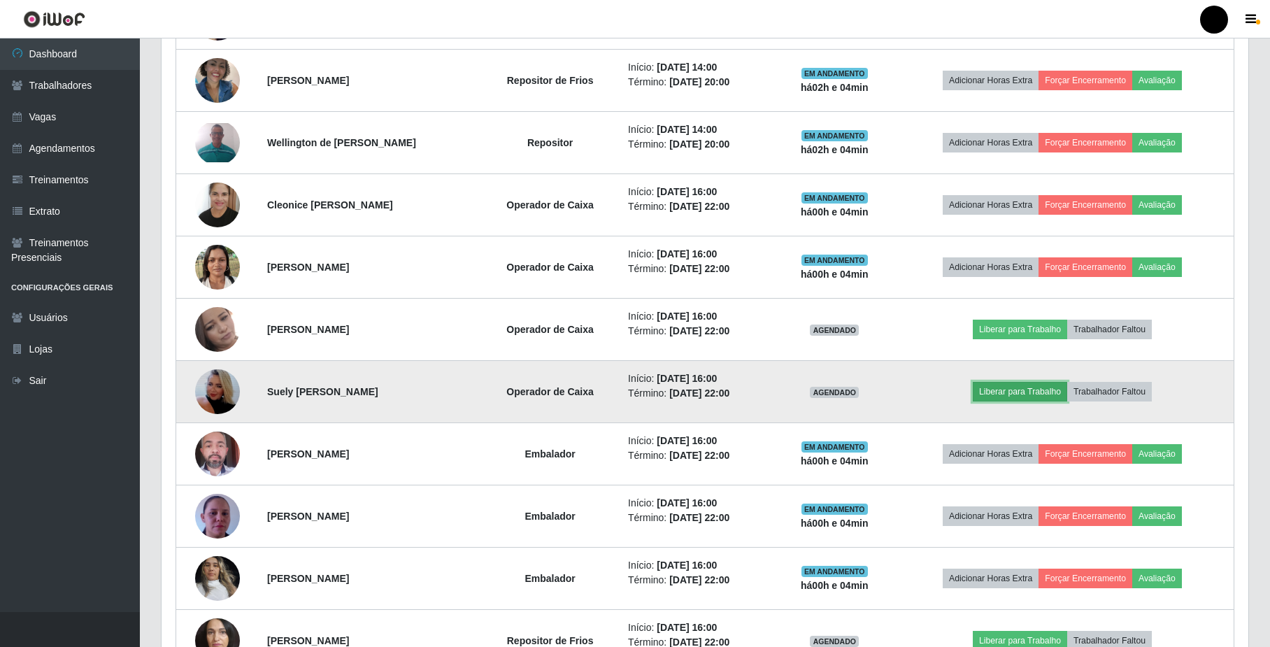
click at [1061, 392] on button "Liberar para Trabalho" at bounding box center [1020, 392] width 94 height 20
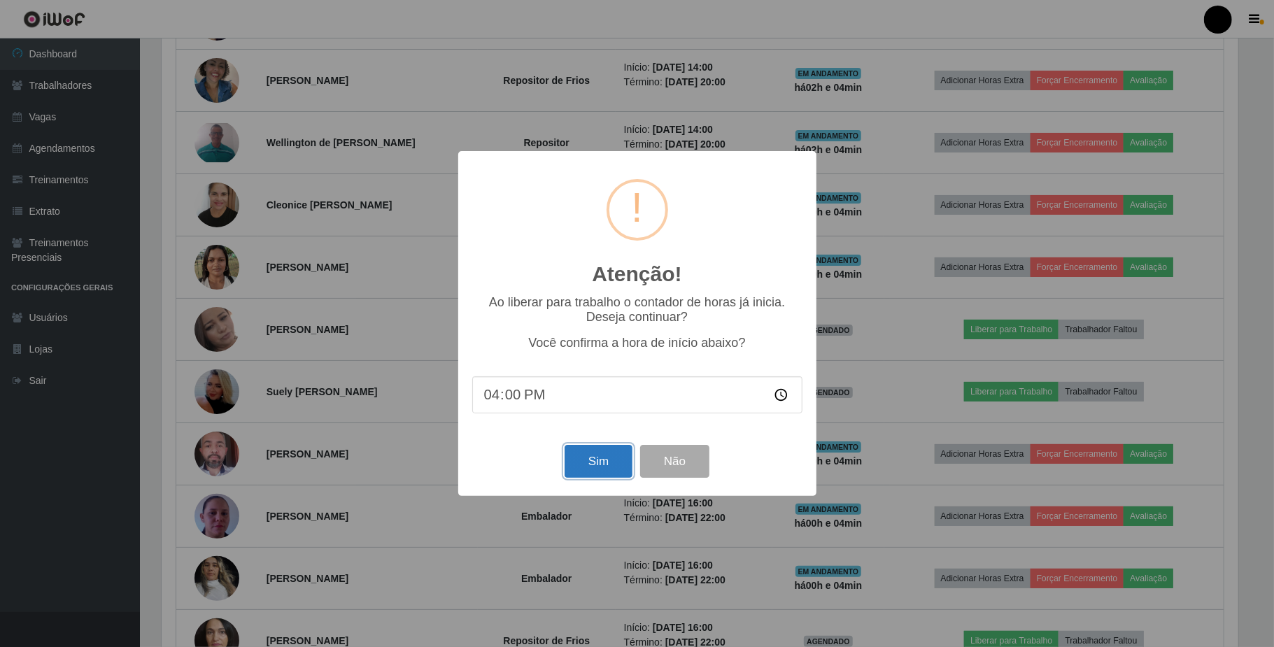
click at [574, 463] on button "Sim" at bounding box center [598, 461] width 68 height 33
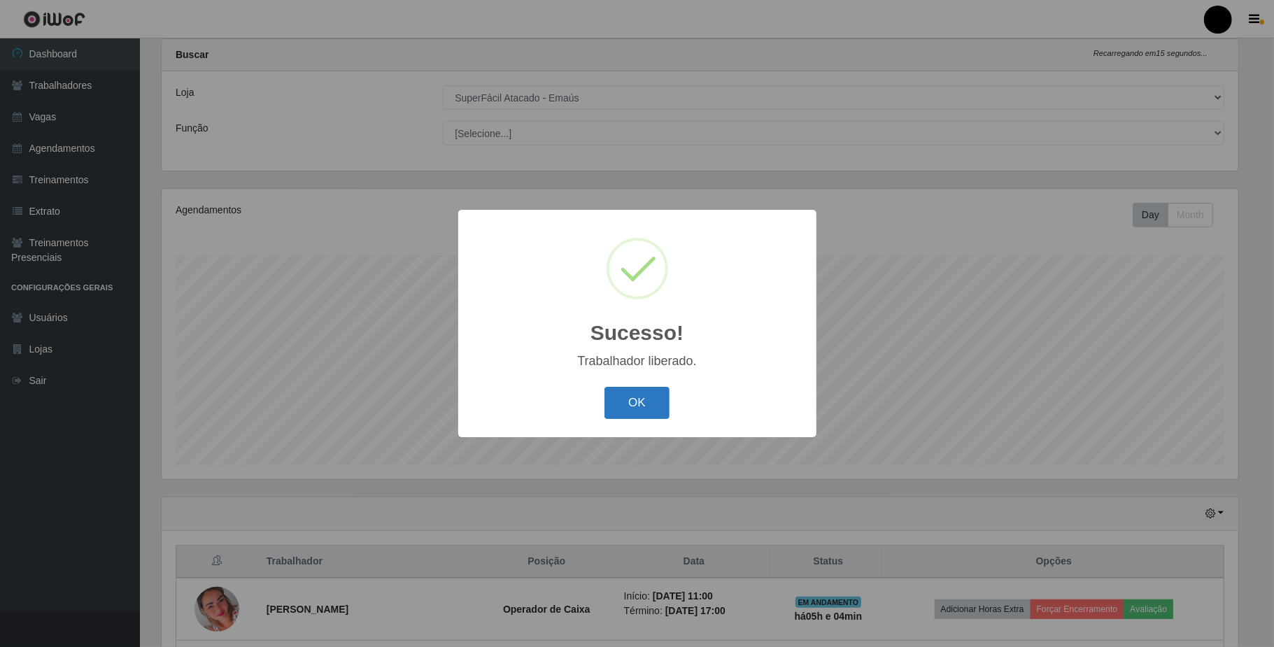
click at [620, 395] on button "OK" at bounding box center [636, 403] width 65 height 33
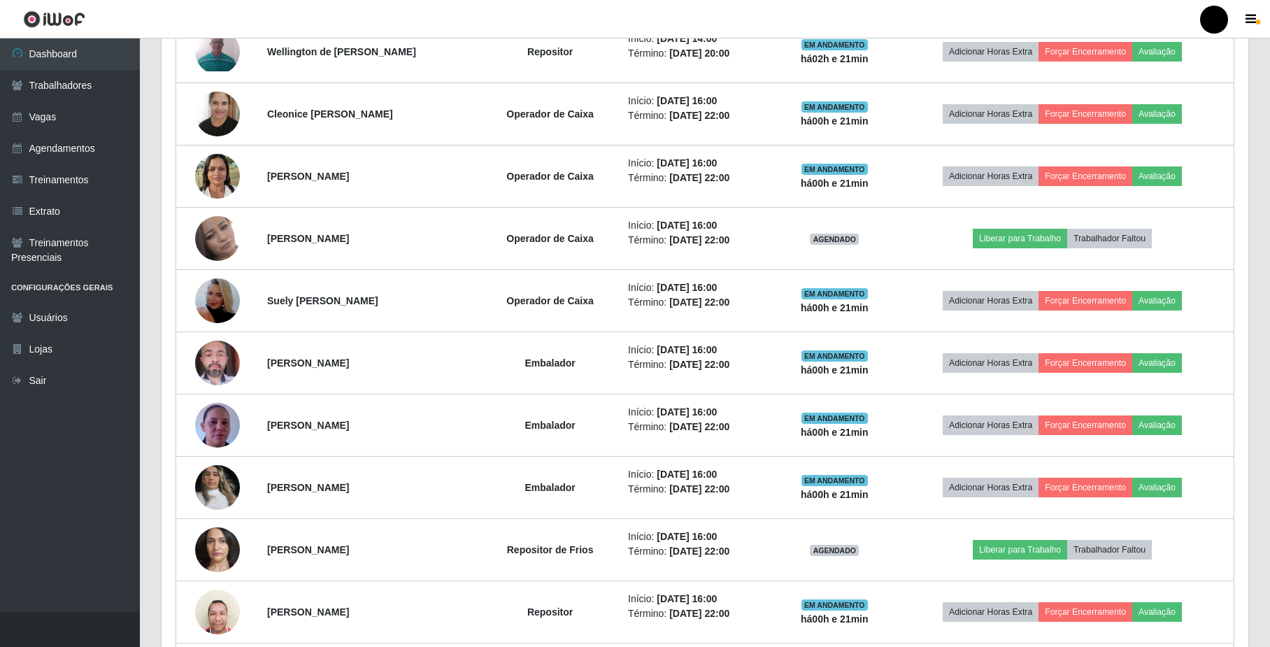
scroll to position [781, 0]
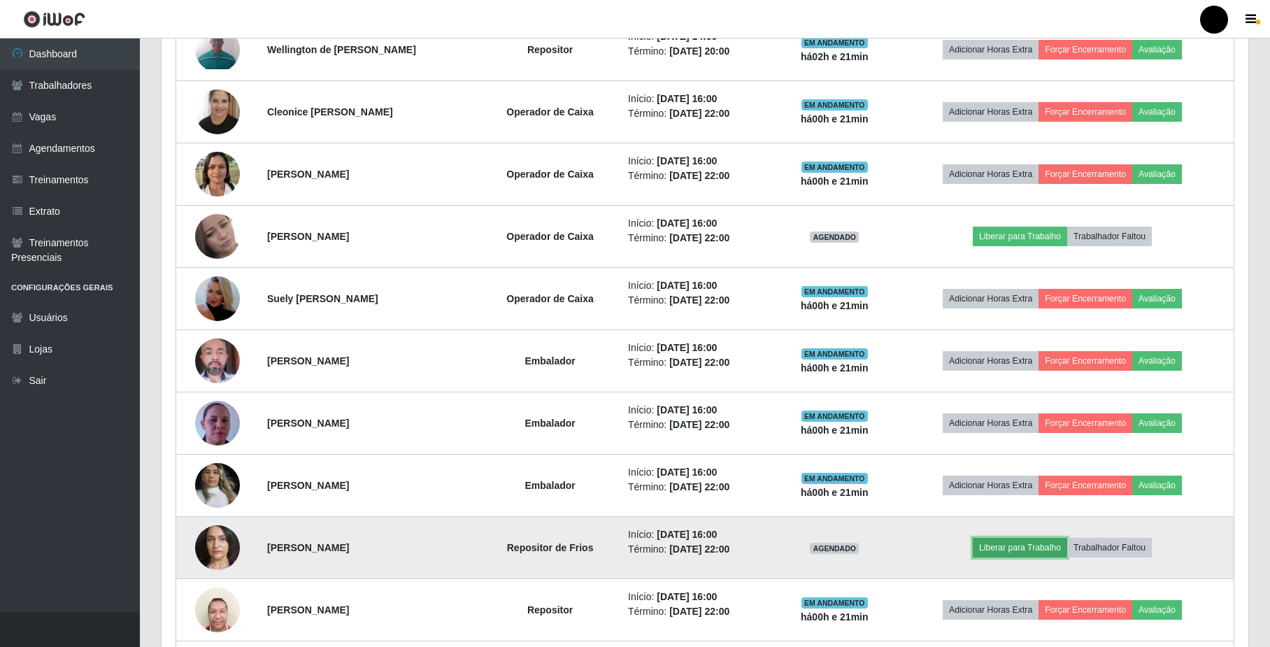
click at [1037, 553] on button "Liberar para Trabalho" at bounding box center [1020, 548] width 94 height 20
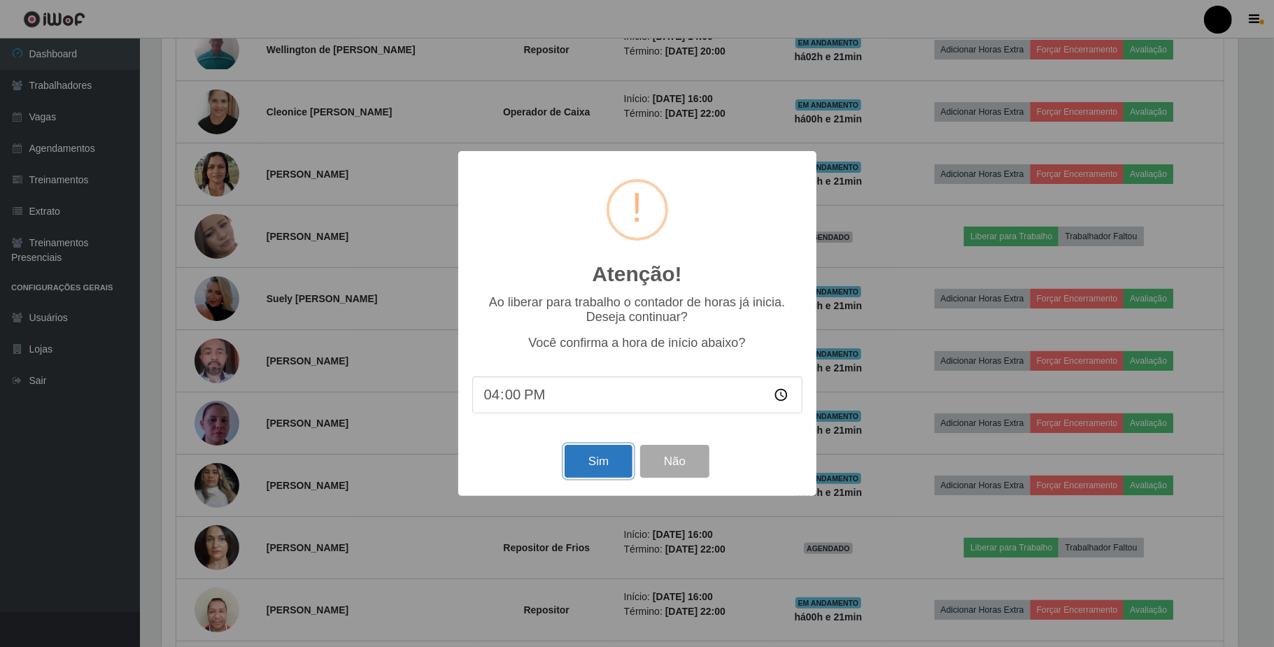
click at [613, 462] on button "Sim" at bounding box center [598, 461] width 68 height 33
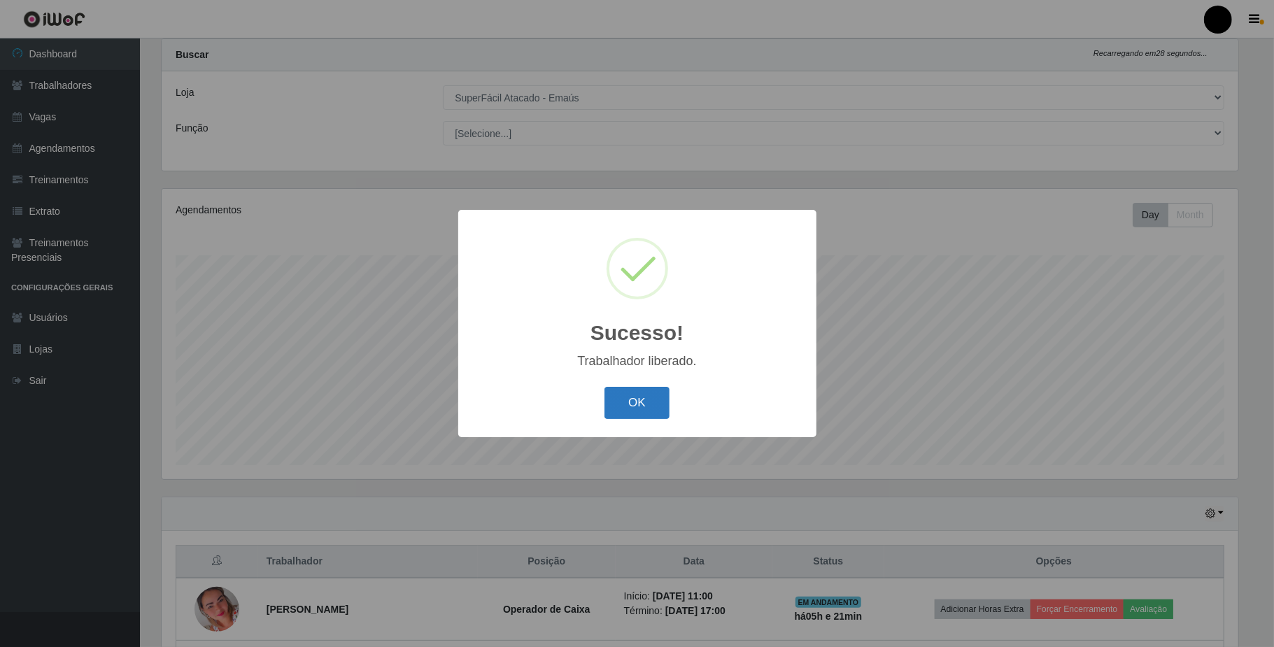
click at [655, 393] on button "OK" at bounding box center [636, 403] width 65 height 33
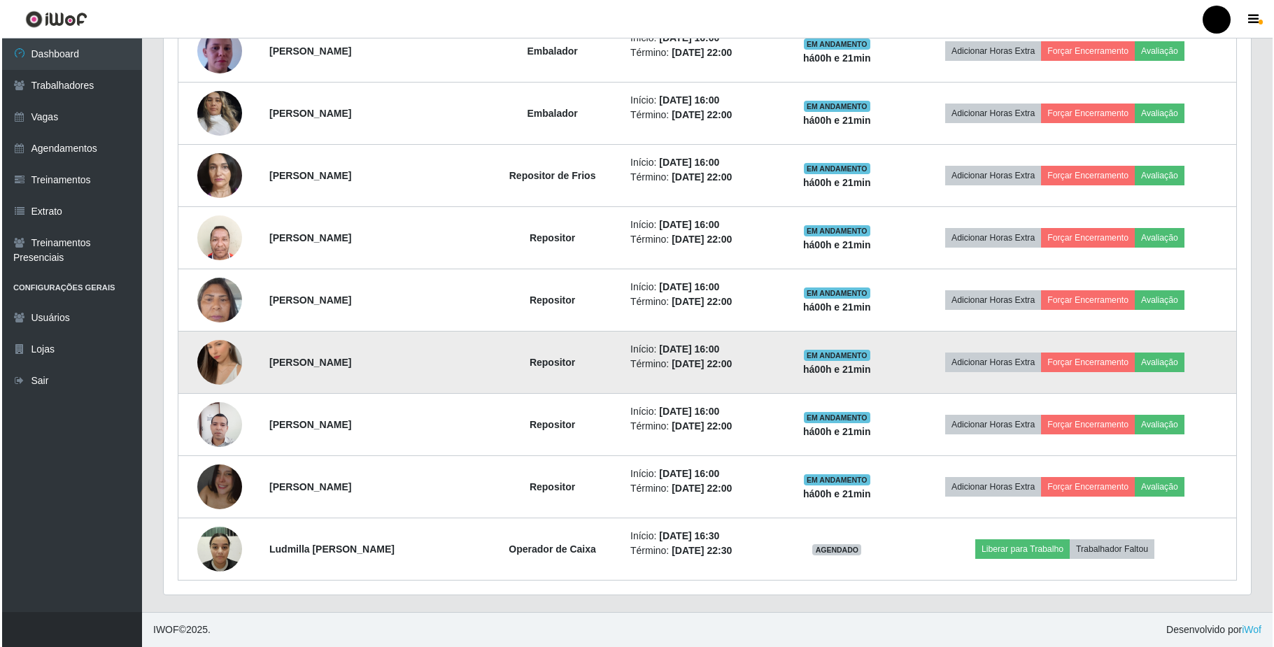
scroll to position [1160, 0]
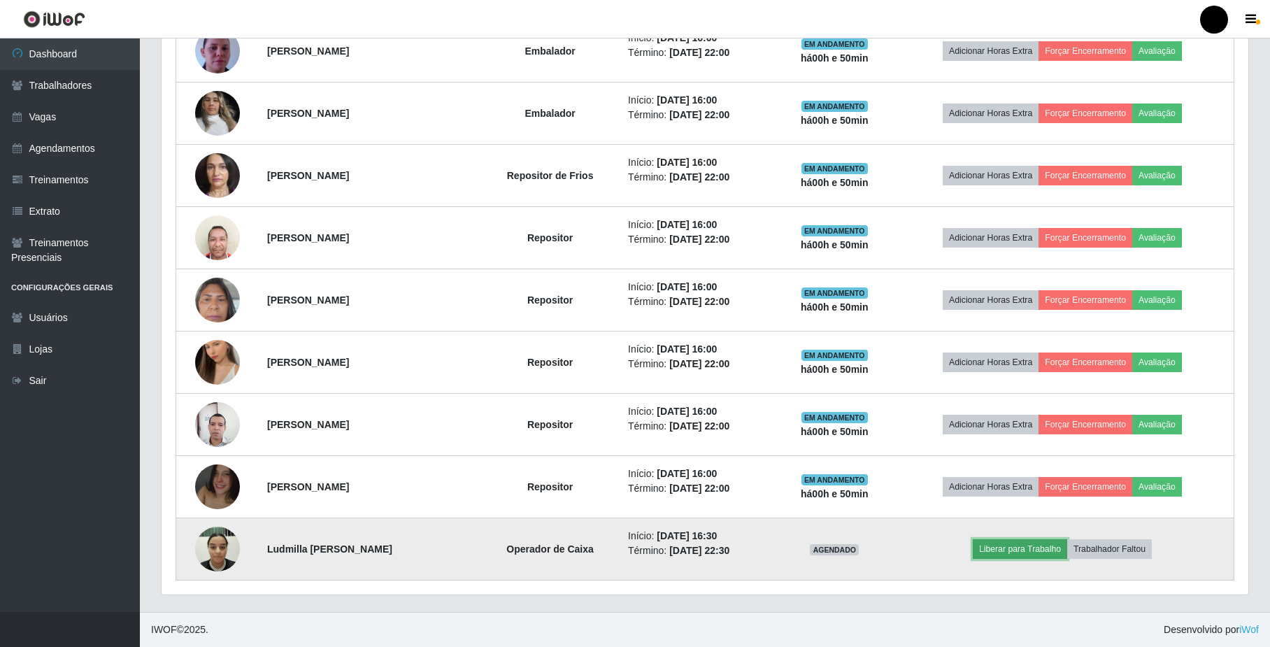
click at [1044, 550] on button "Liberar para Trabalho" at bounding box center [1020, 549] width 94 height 20
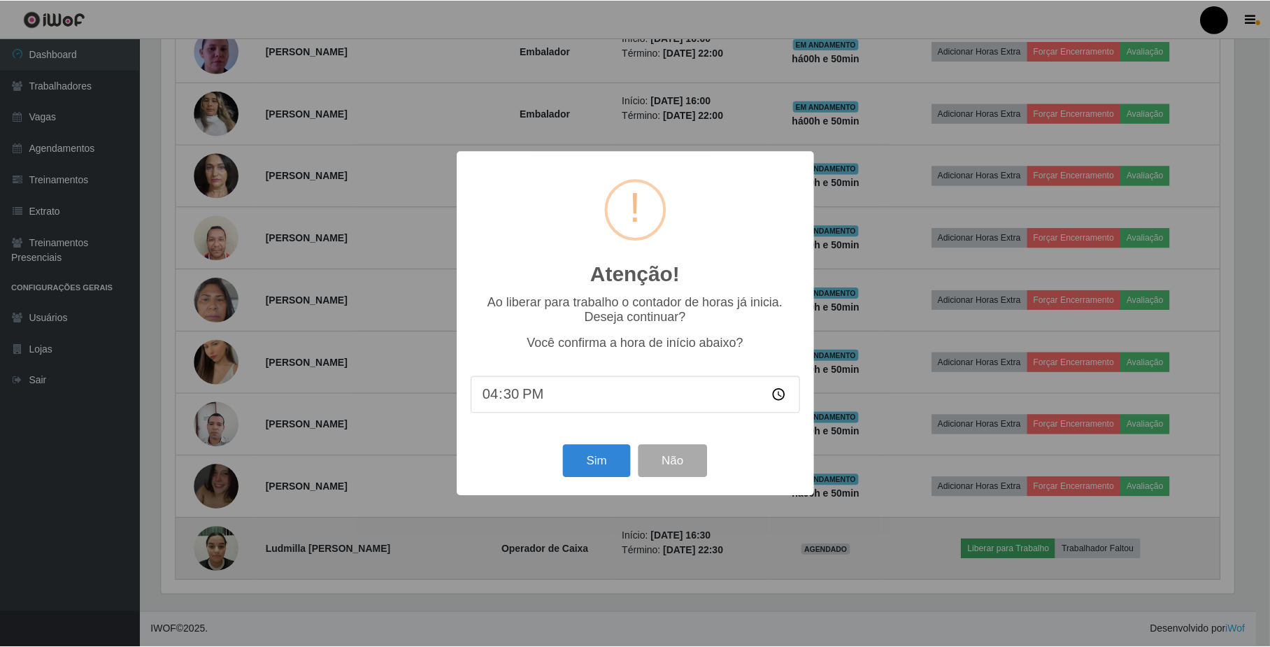
scroll to position [291, 1076]
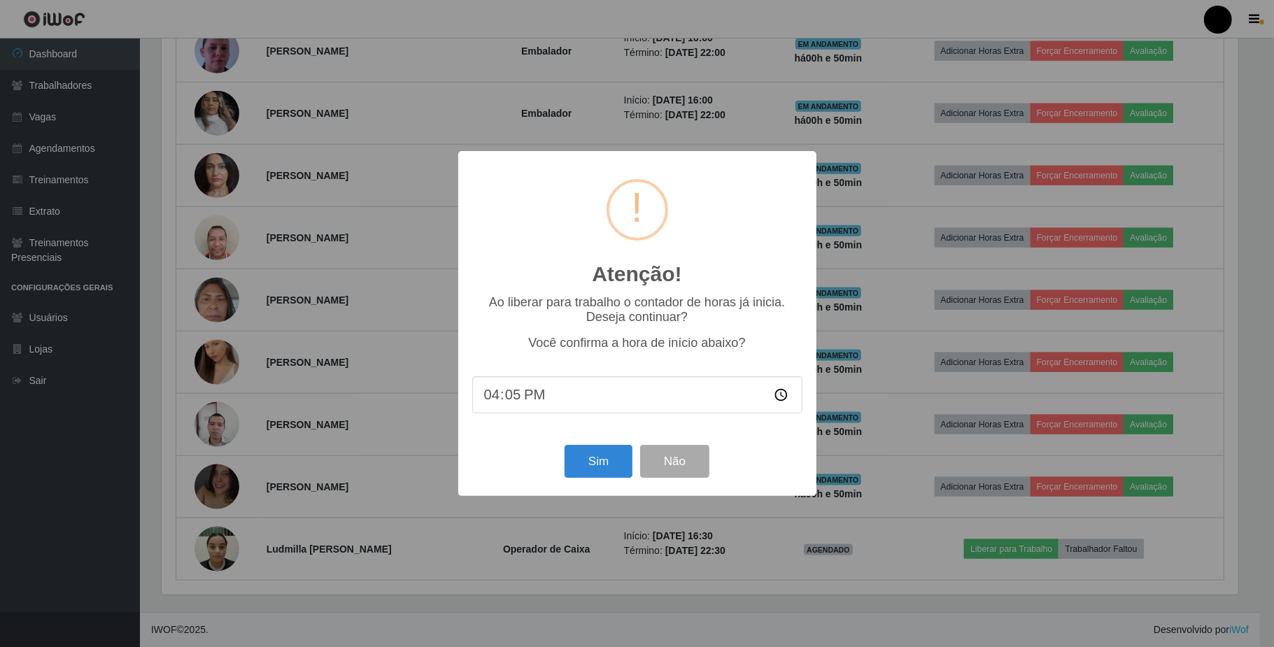
type input "16:50"
click at [593, 468] on button "Sim" at bounding box center [598, 461] width 68 height 33
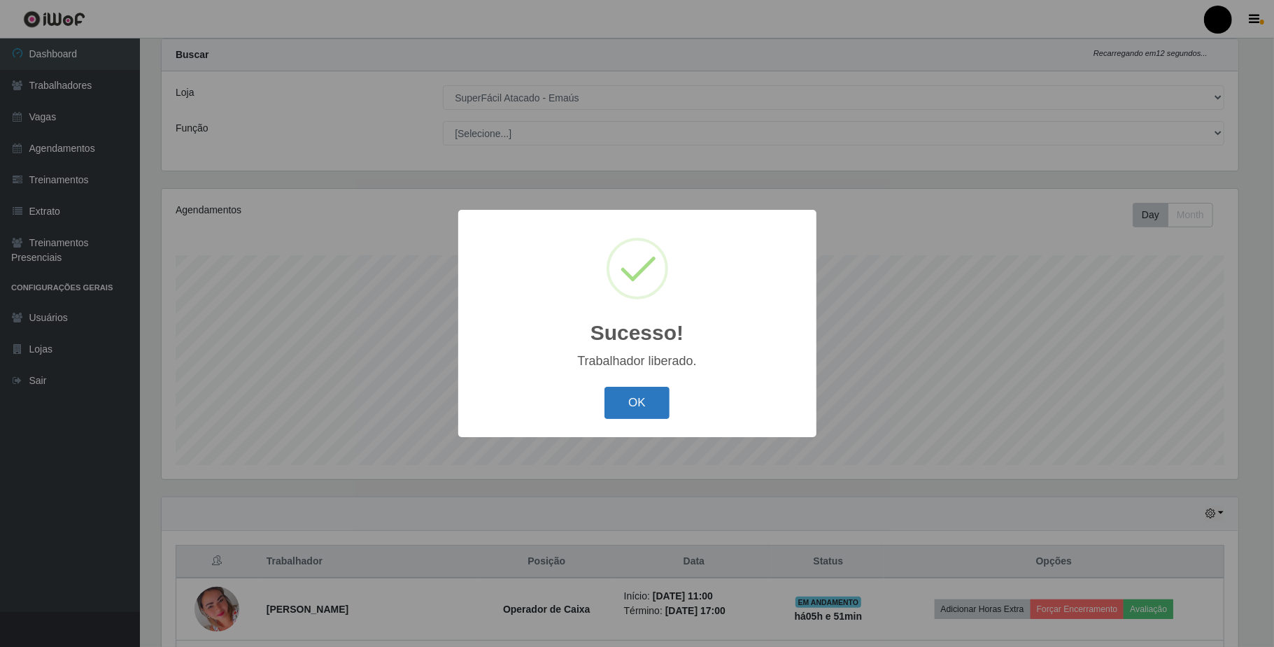
click at [642, 400] on button "OK" at bounding box center [636, 403] width 65 height 33
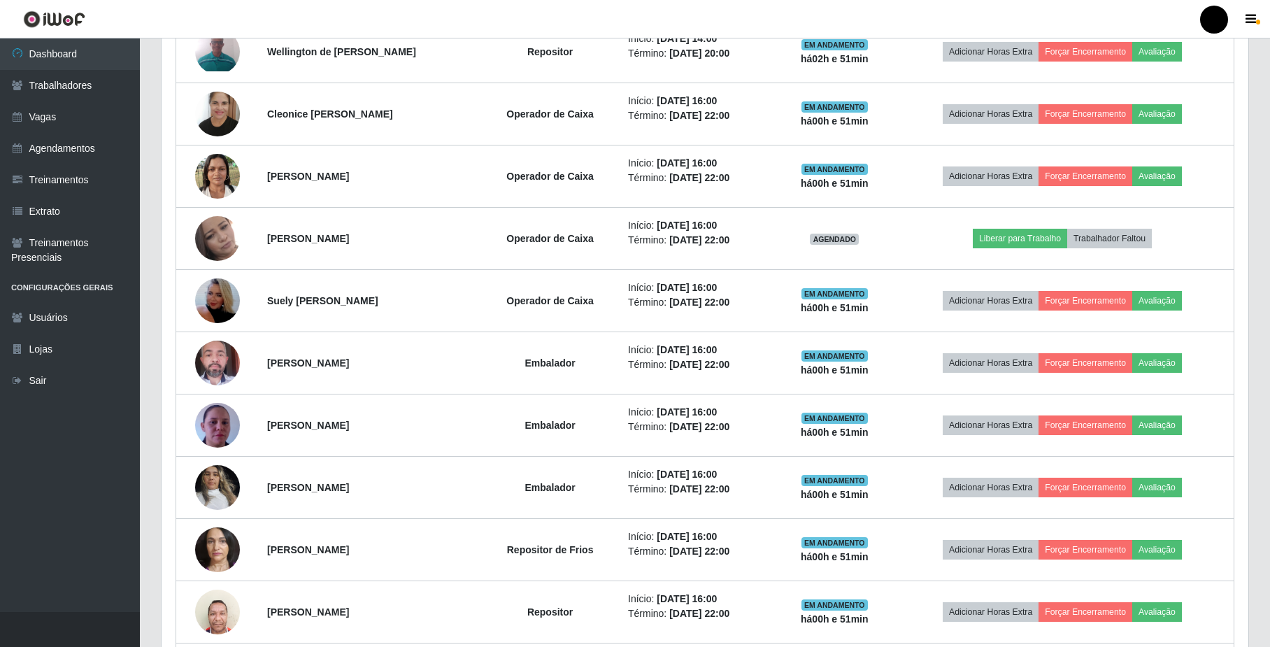
scroll to position [781, 0]
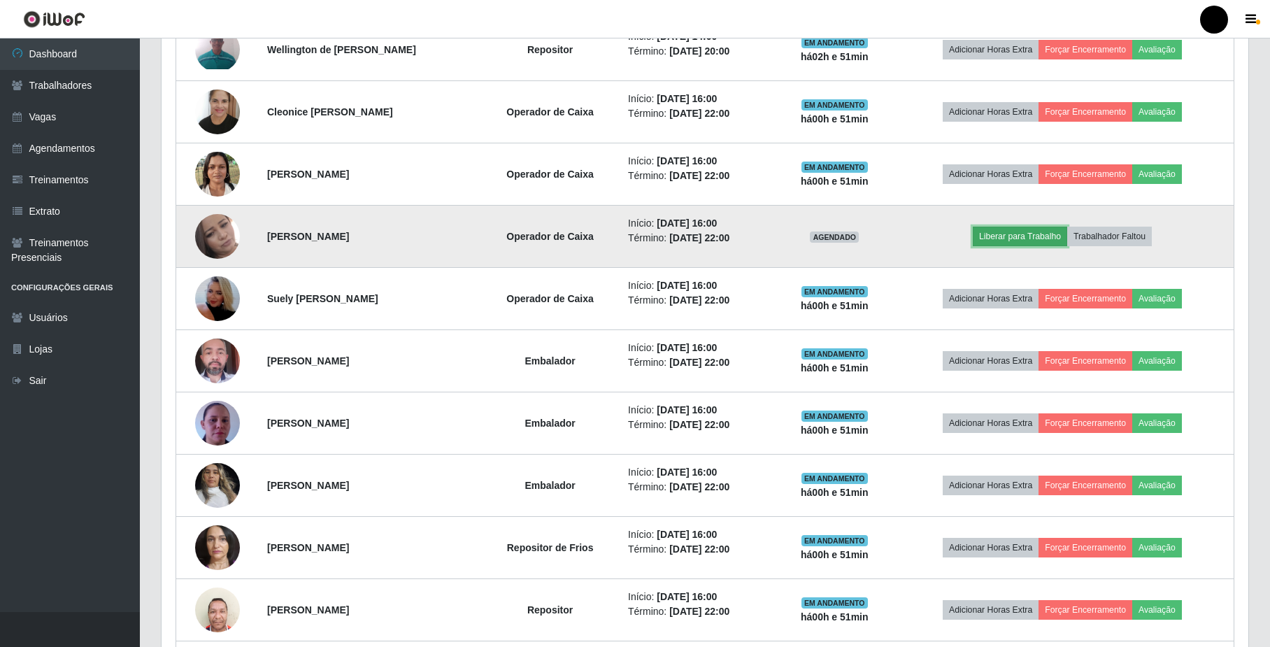
click at [1044, 243] on button "Liberar para Trabalho" at bounding box center [1020, 237] width 94 height 20
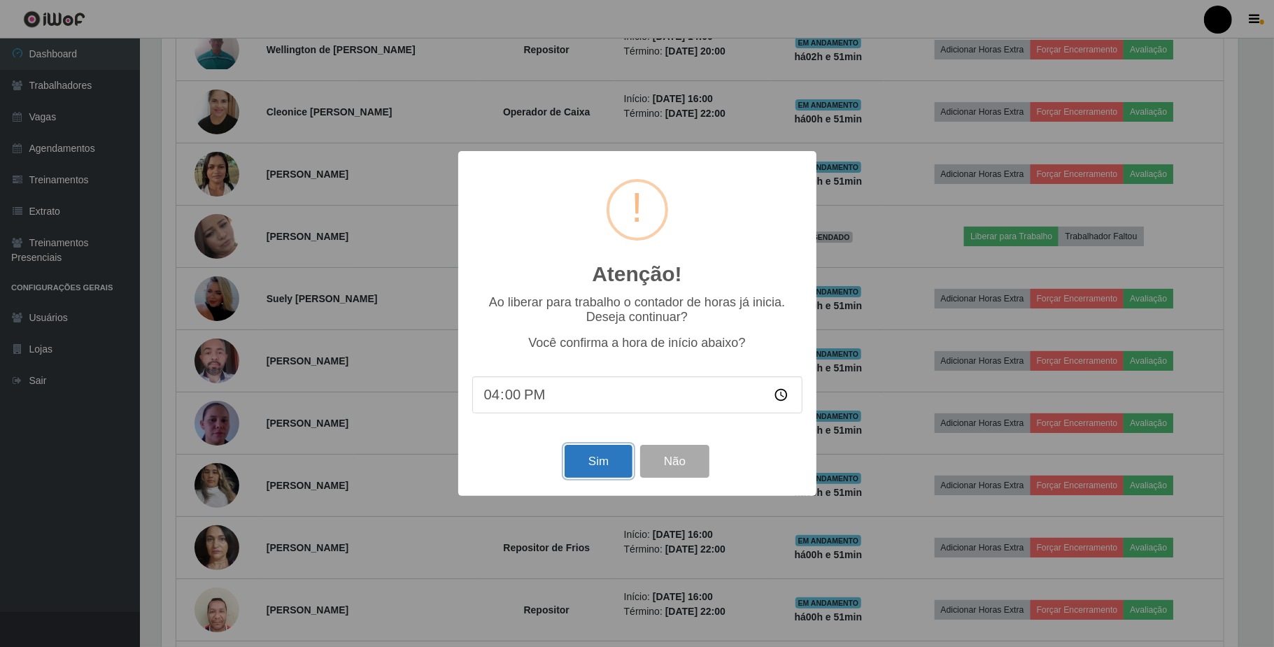
click at [611, 467] on button "Sim" at bounding box center [598, 461] width 68 height 33
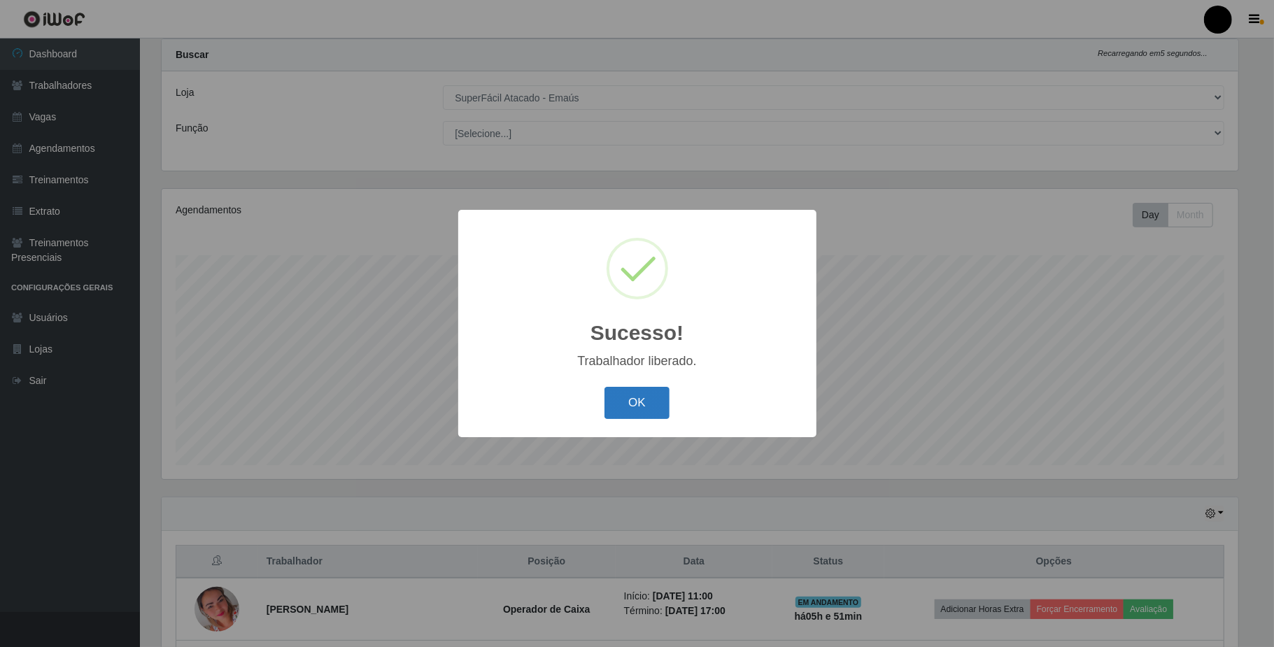
click at [617, 404] on button "OK" at bounding box center [636, 403] width 65 height 33
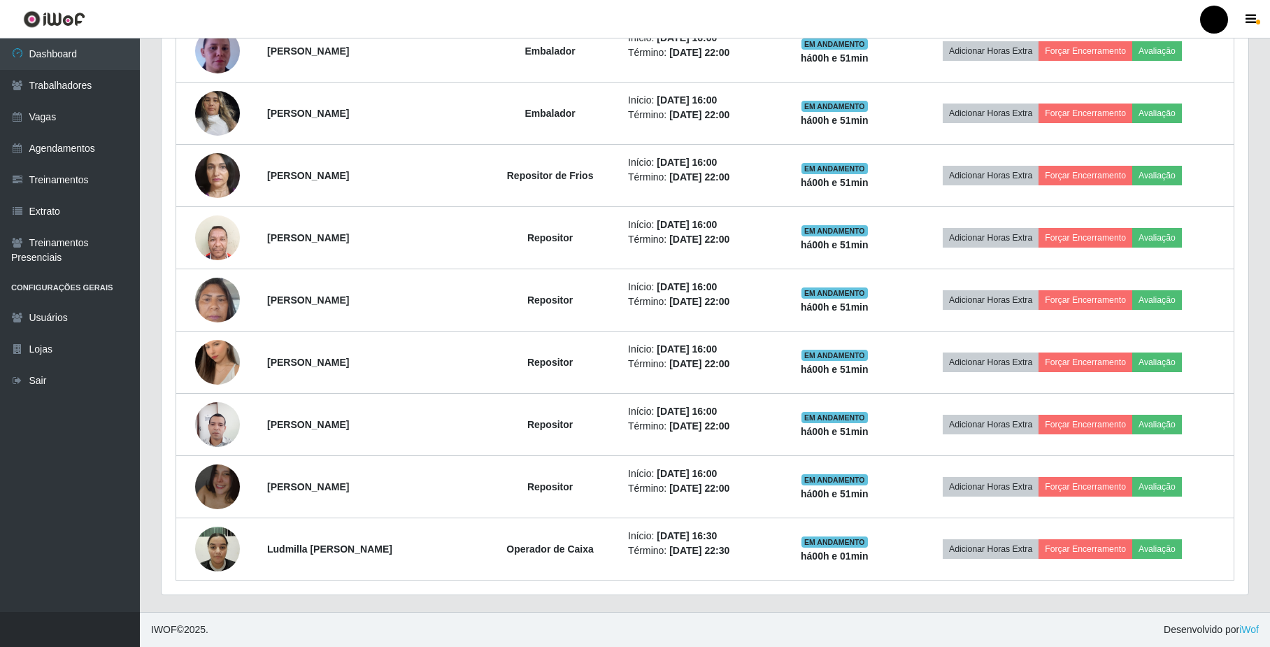
scroll to position [1160, 0]
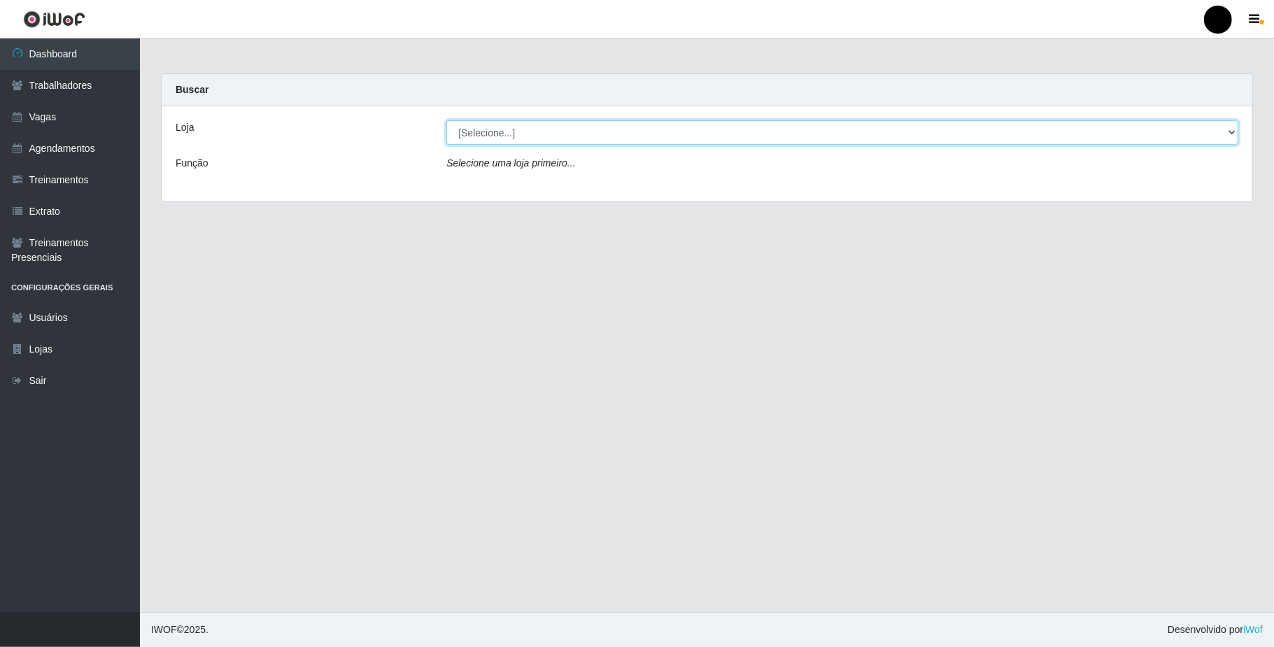
click at [1204, 141] on select "[Selecione...] SuperFácil Atacado - Emaús" at bounding box center [842, 132] width 792 height 24
select select "407"
click at [446, 120] on select "[Selecione...] SuperFácil Atacado - Emaús" at bounding box center [842, 132] width 792 height 24
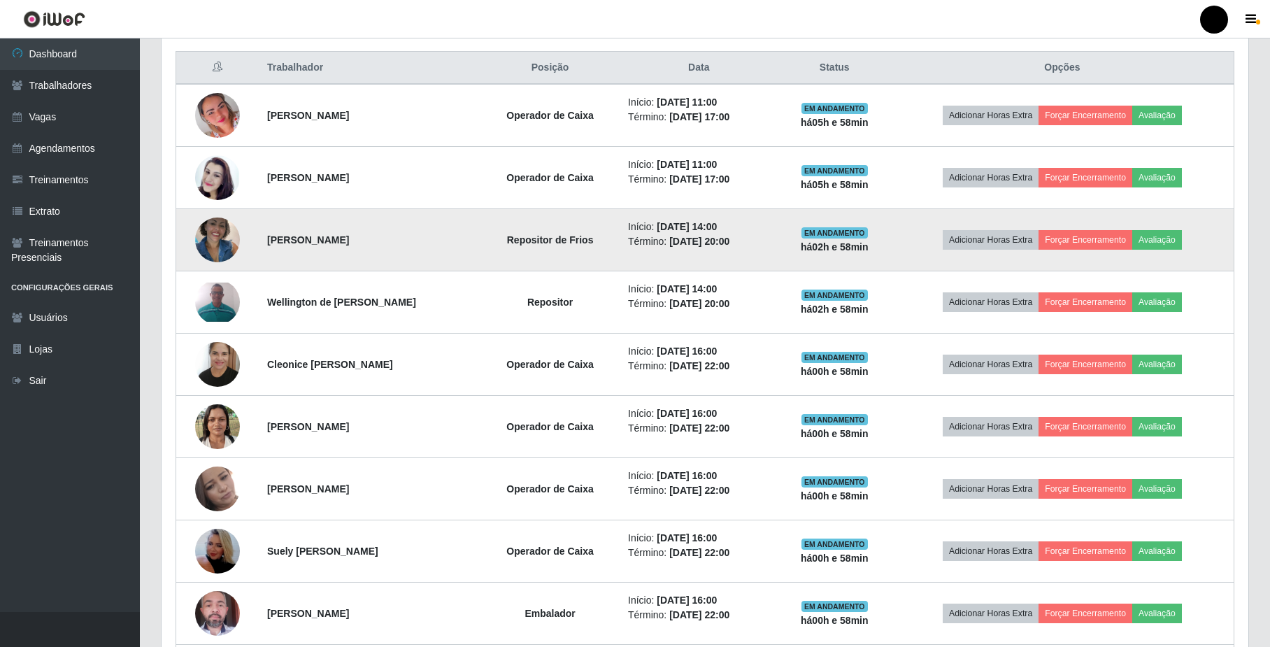
scroll to position [507, 0]
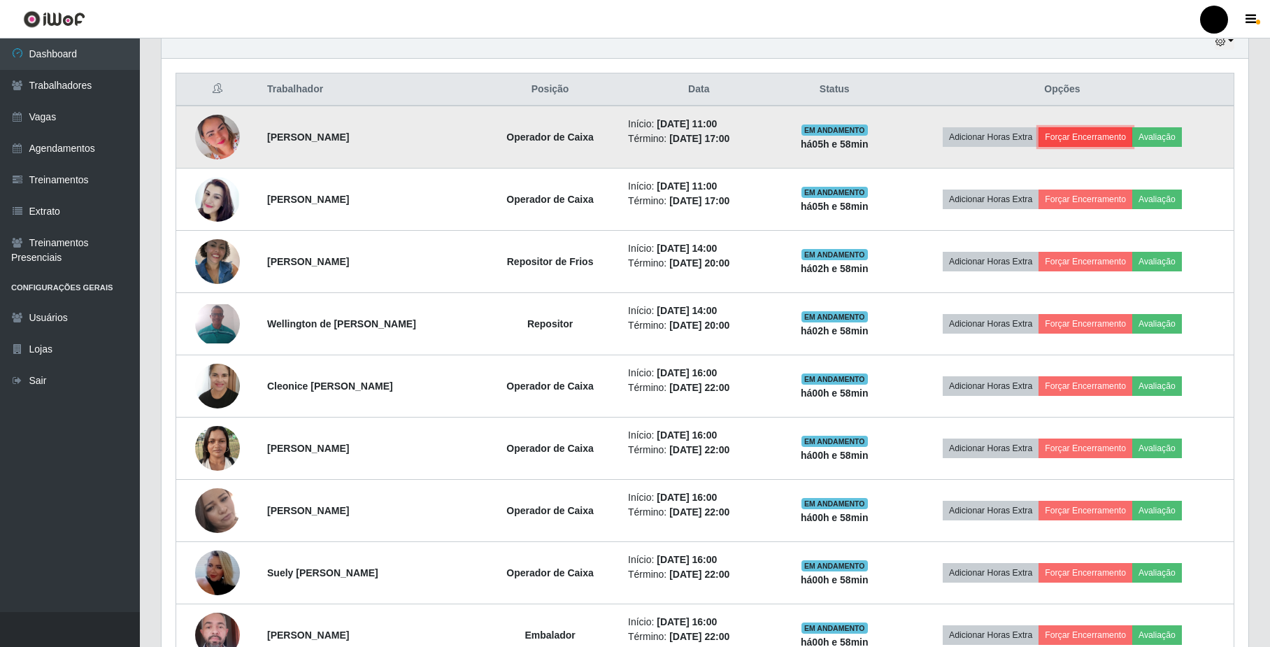
click at [1126, 139] on button "Forçar Encerramento" at bounding box center [1086, 137] width 94 height 20
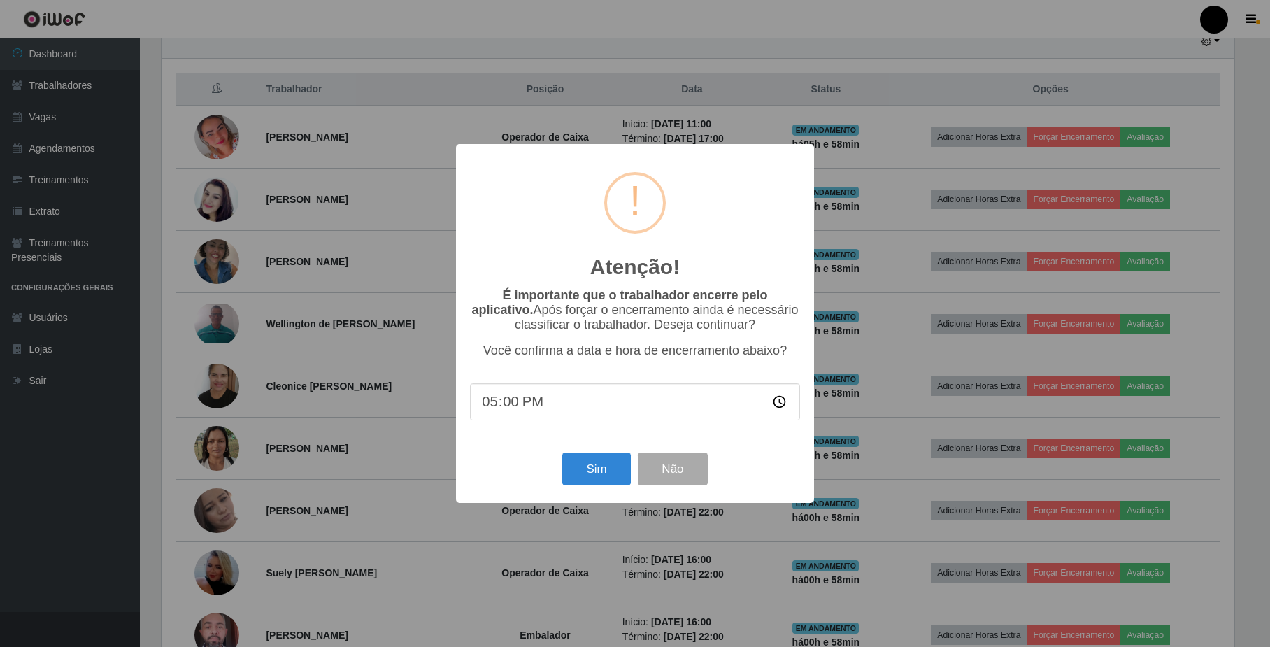
scroll to position [291, 1076]
click at [606, 474] on button "Sim" at bounding box center [598, 469] width 68 height 33
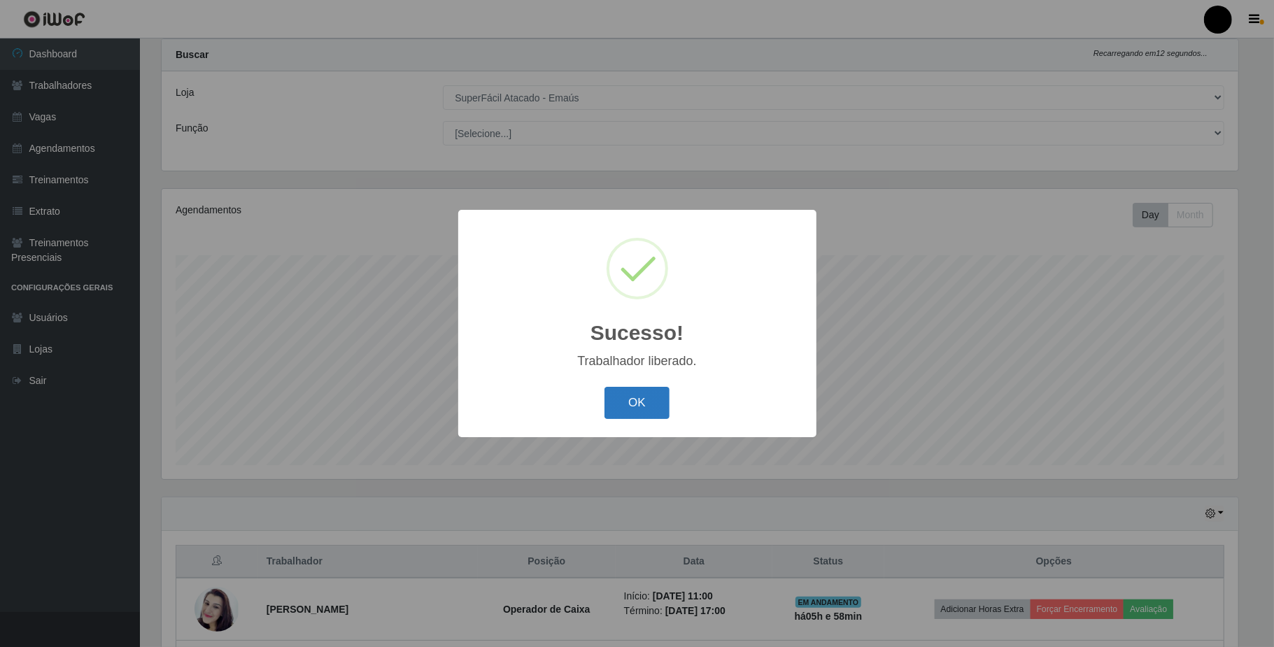
click at [625, 411] on button "OK" at bounding box center [636, 403] width 65 height 33
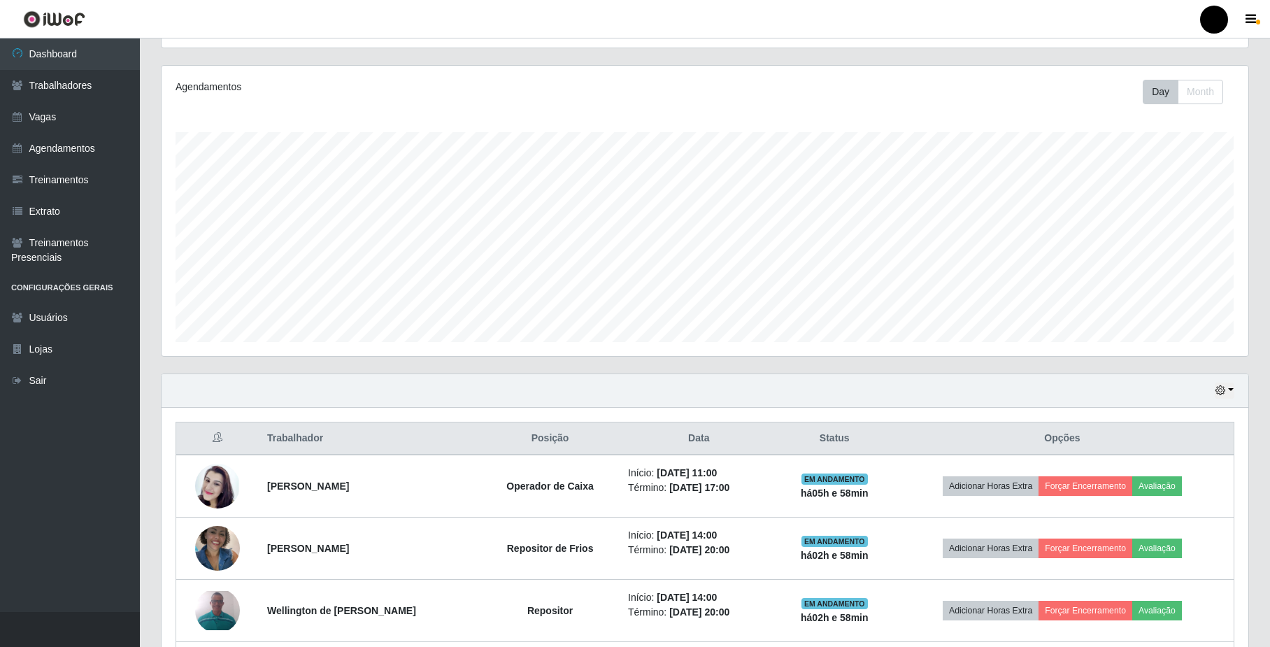
scroll to position [315, 0]
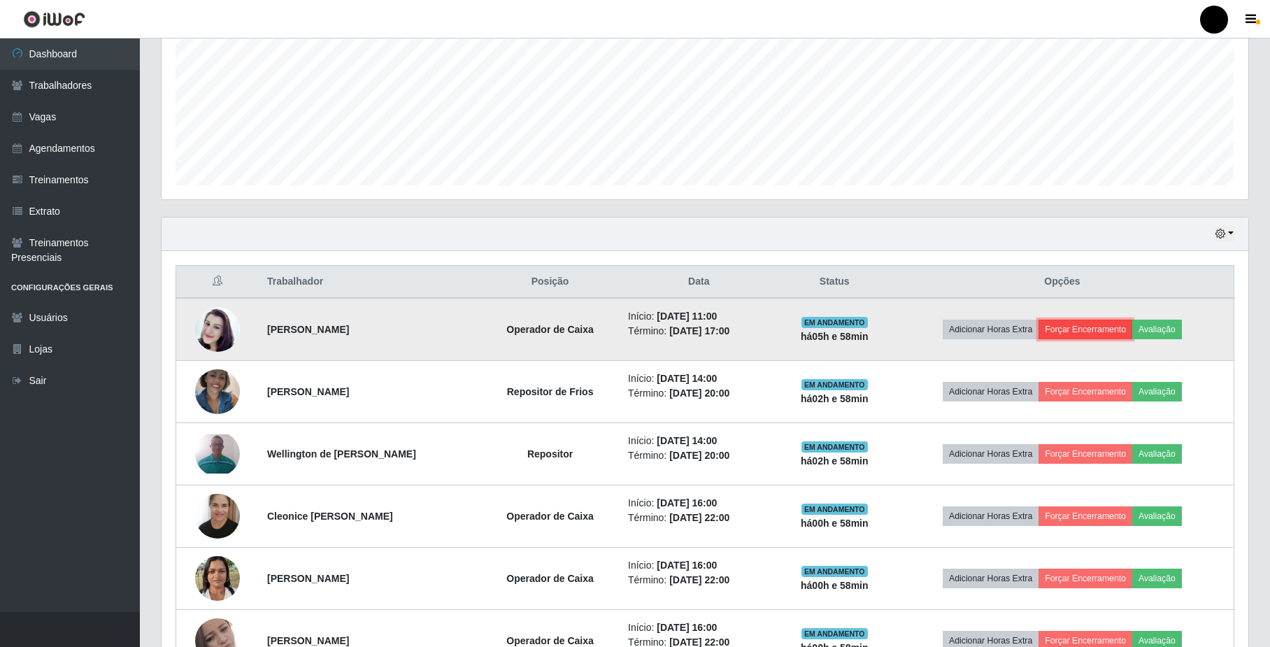
click at [1084, 330] on button "Forçar Encerramento" at bounding box center [1086, 330] width 94 height 20
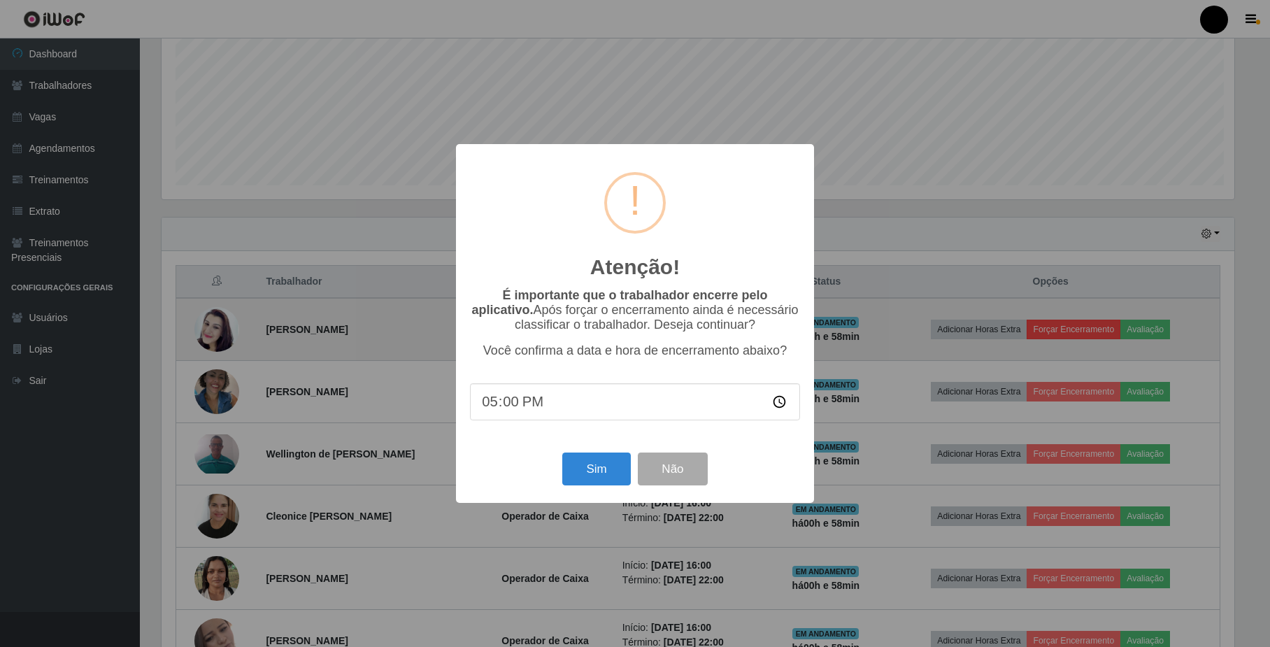
scroll to position [291, 1076]
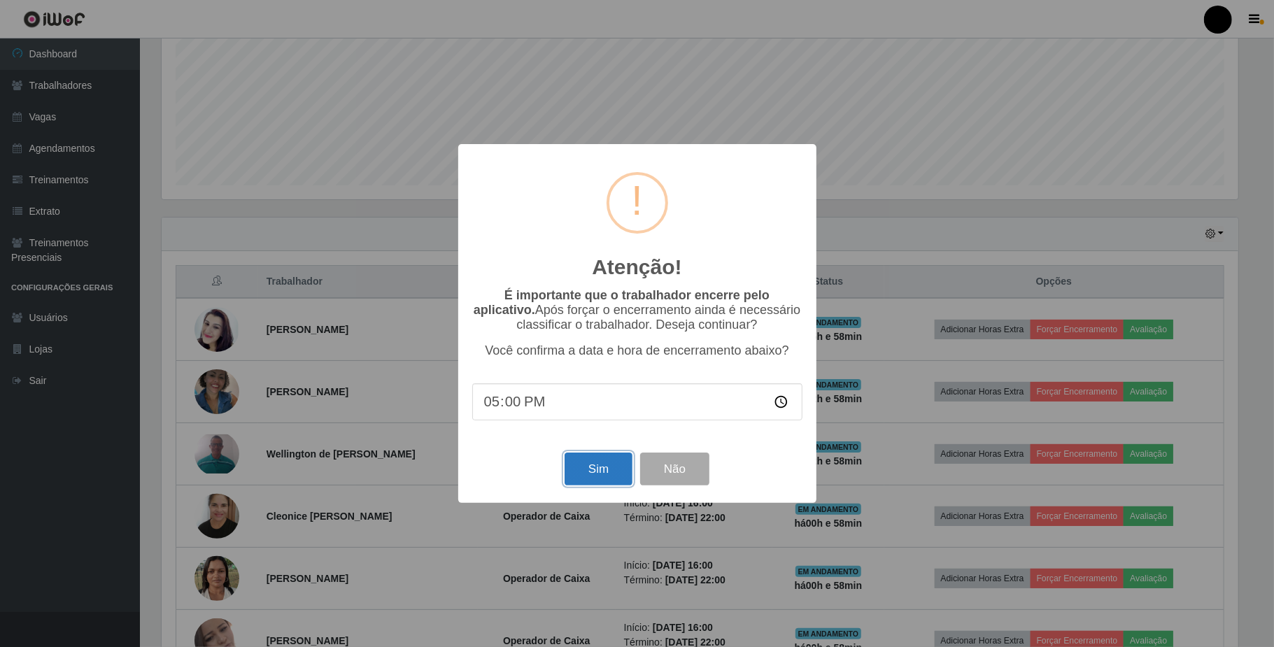
click at [607, 476] on button "Sim" at bounding box center [598, 469] width 68 height 33
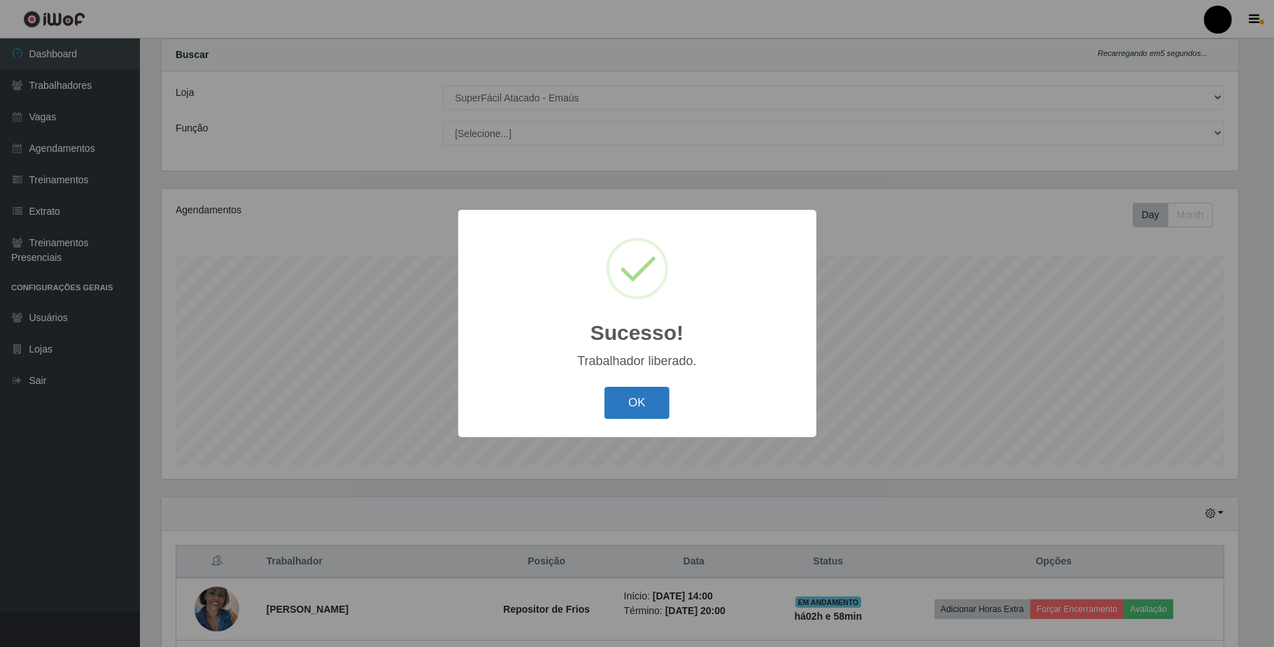
click at [632, 388] on button "OK" at bounding box center [636, 403] width 65 height 33
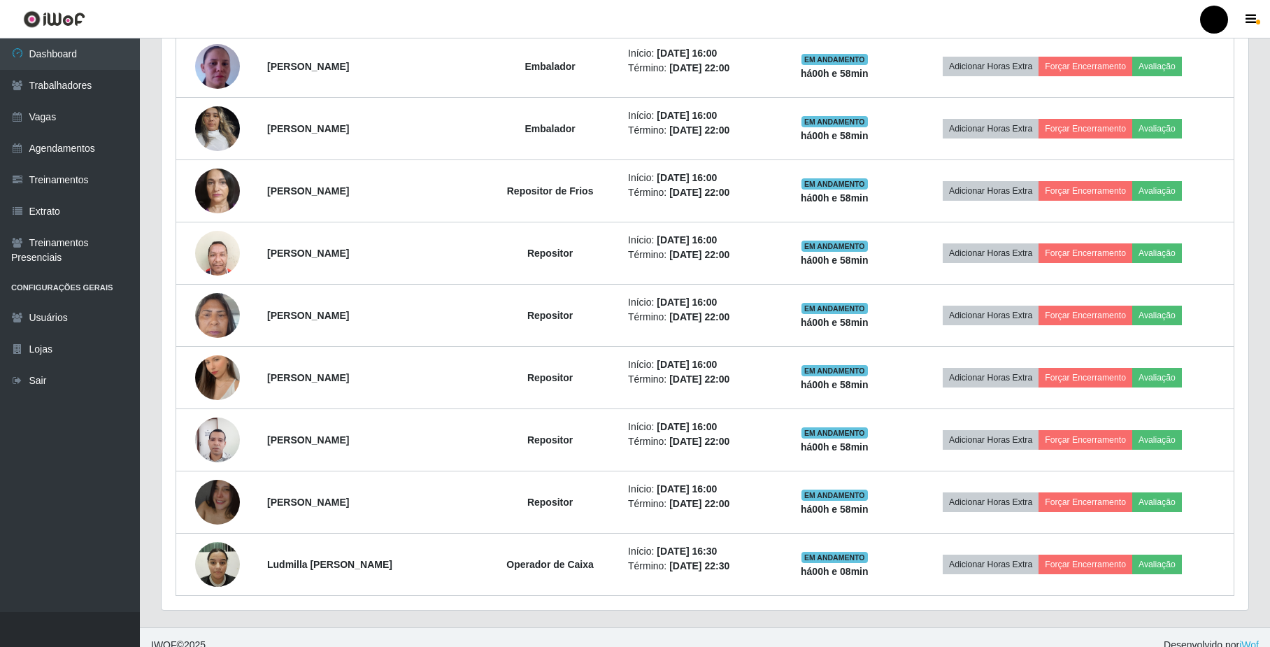
scroll to position [1035, 0]
